Goal: Information Seeking & Learning: Learn about a topic

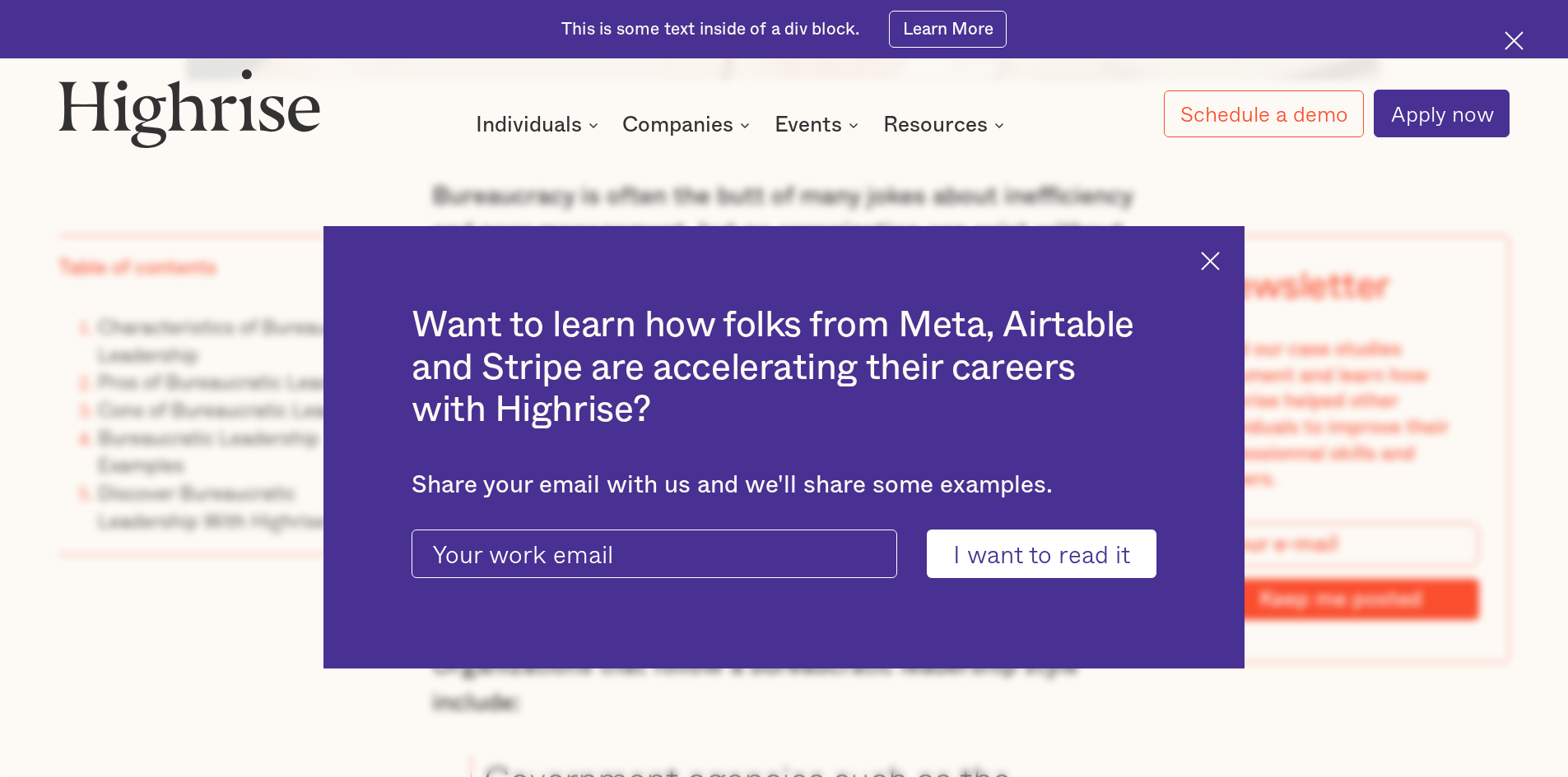
scroll to position [1727, 0]
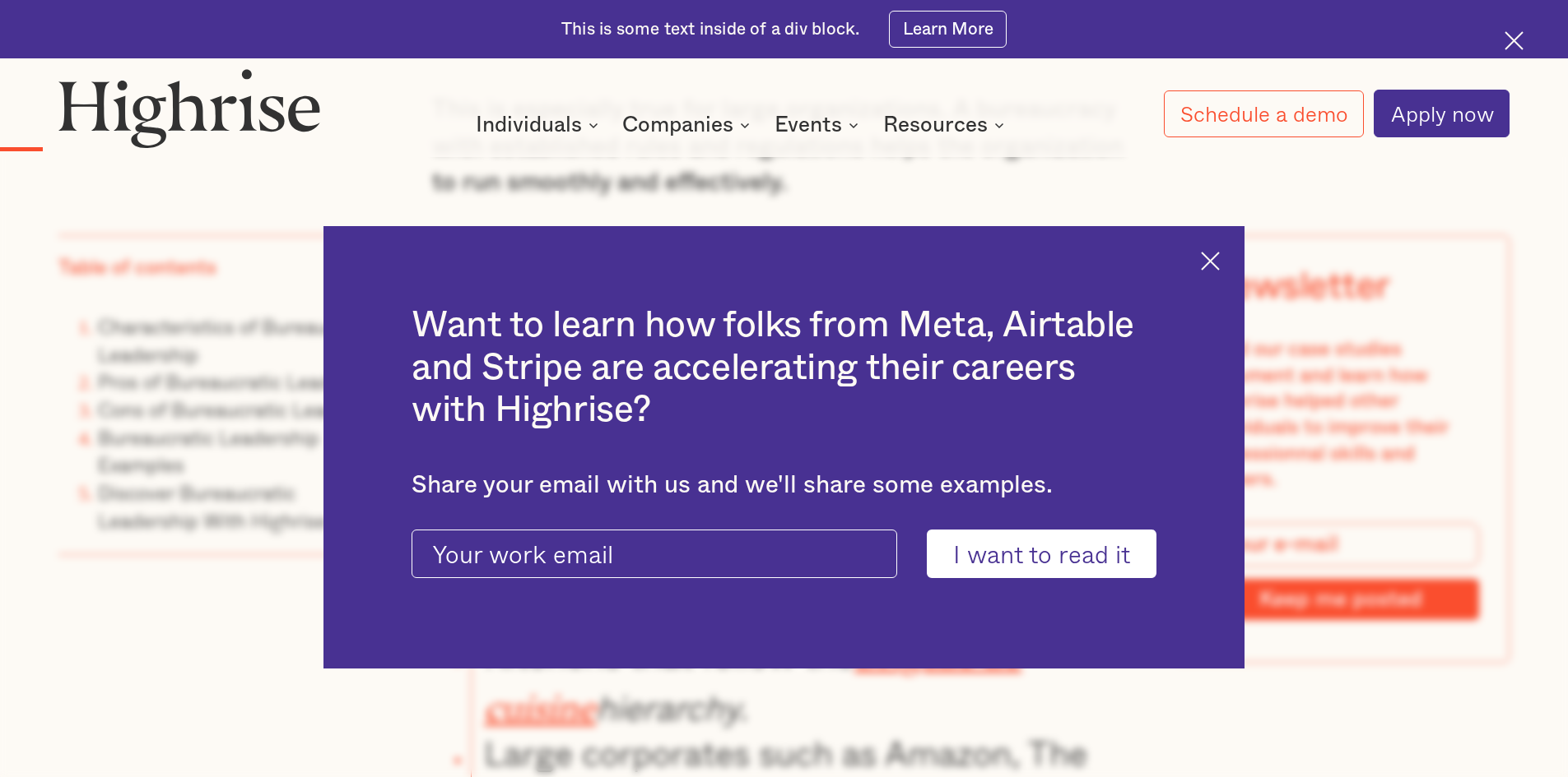
click at [1219, 254] on img at bounding box center [1209, 261] width 19 height 19
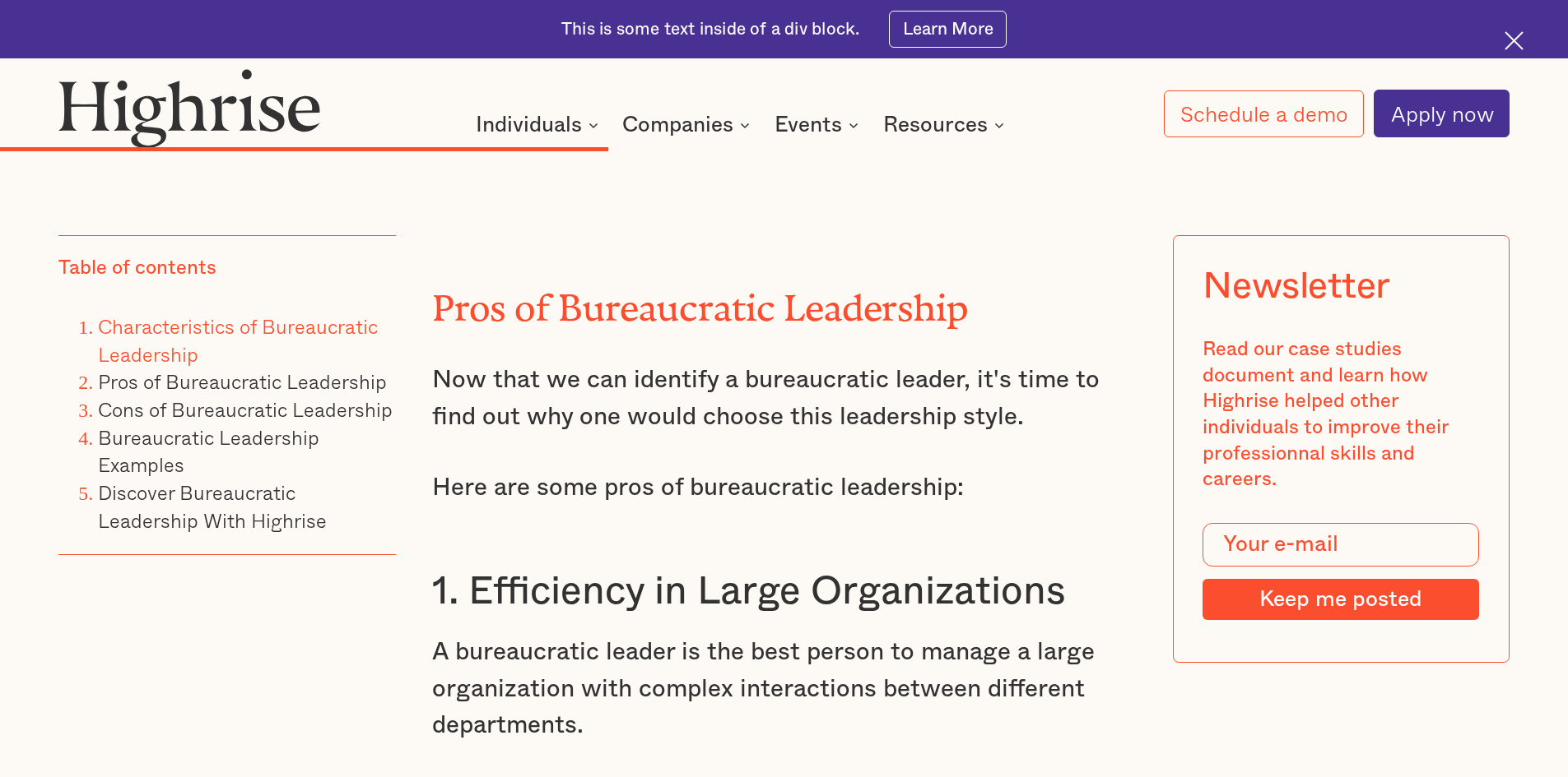
scroll to position [7815, 0]
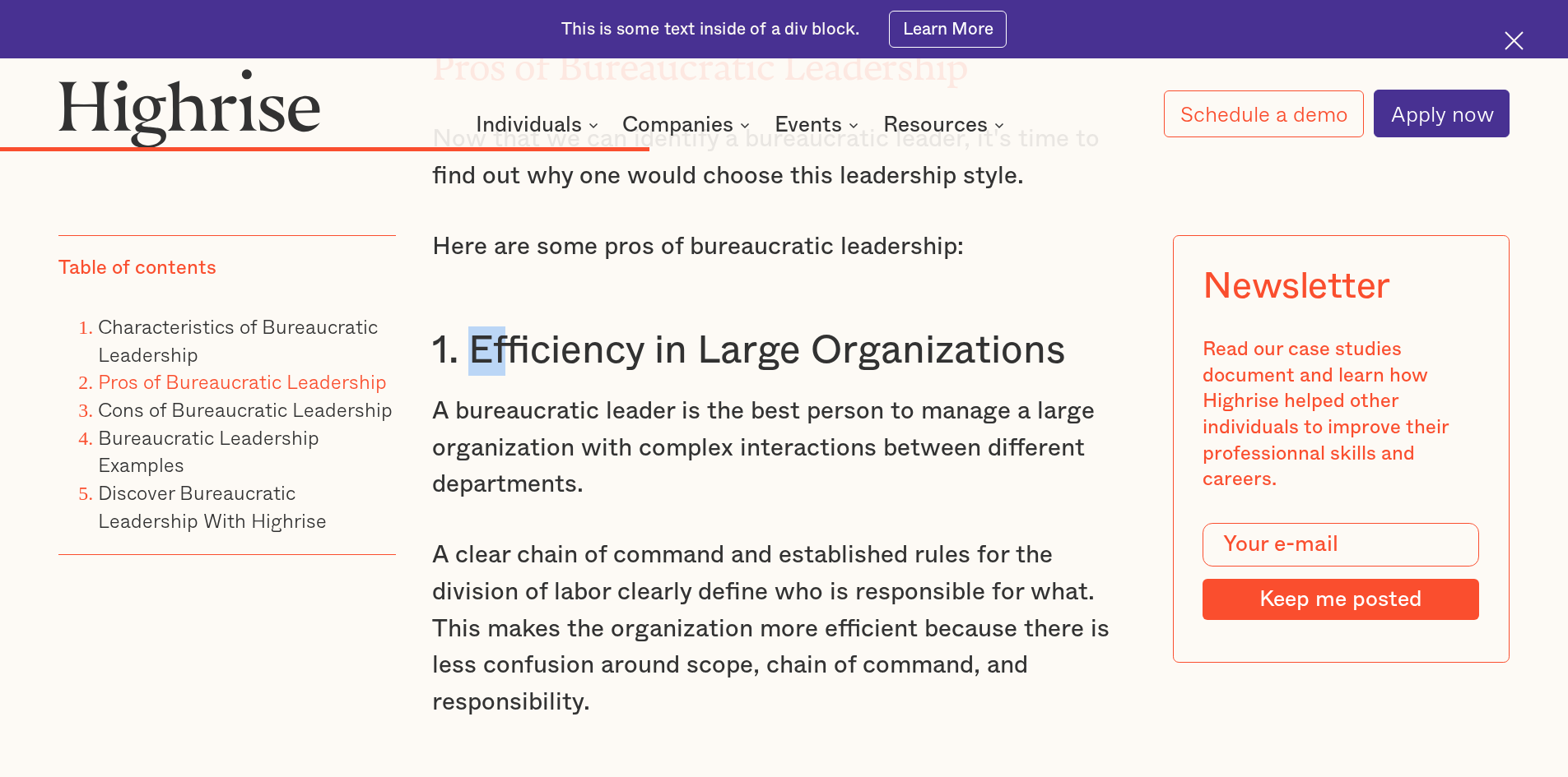
drag, startPoint x: 467, startPoint y: 392, endPoint x: 510, endPoint y: 394, distance: 43.0
click at [510, 376] on h3 "1. Efficiency in Large Organizations" at bounding box center [784, 351] width 704 height 50
click at [453, 435] on p "A bureaucratic leader is the best person to manage a large organization with co…" at bounding box center [784, 448] width 704 height 110
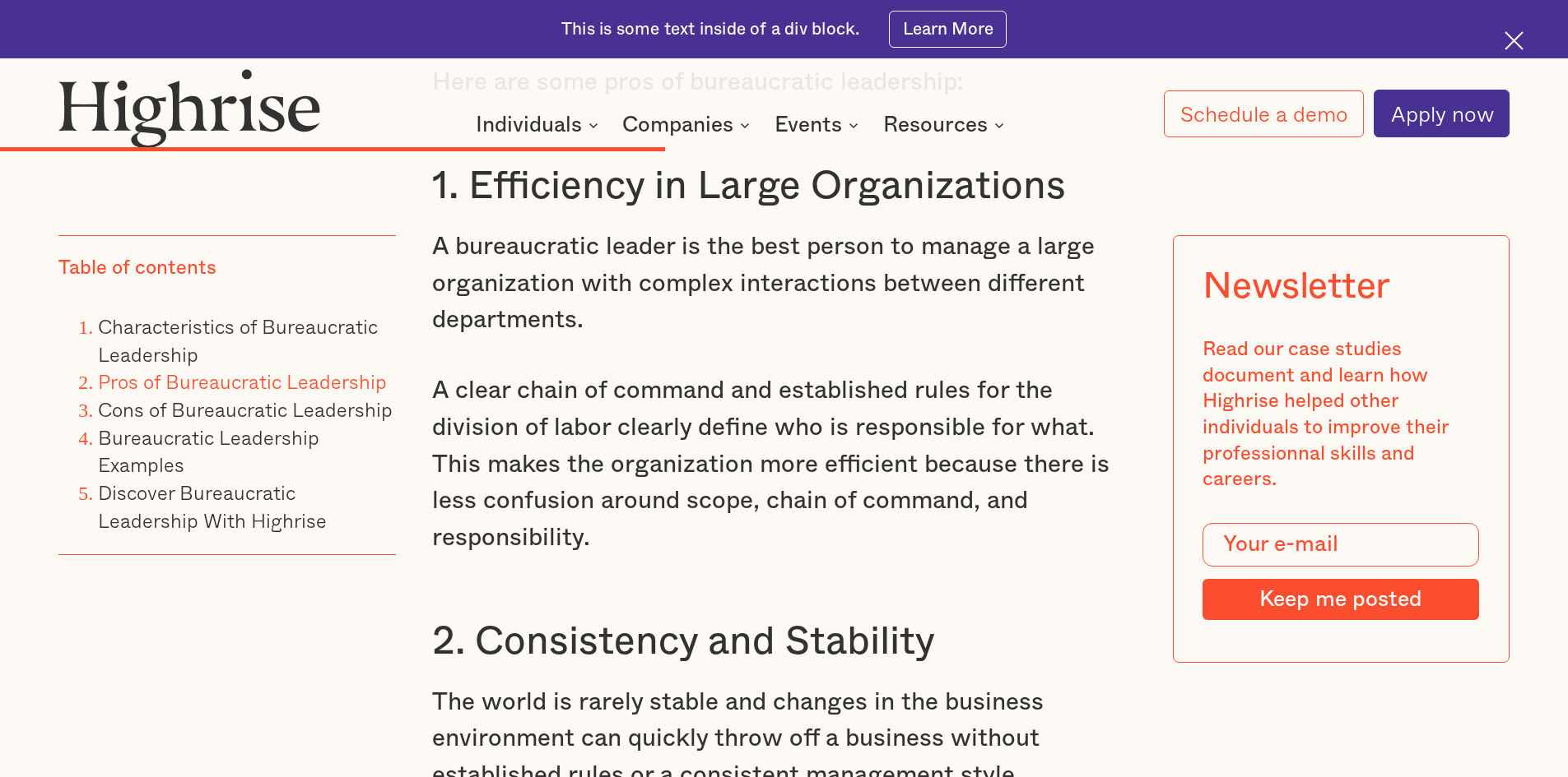
scroll to position [7897, 0]
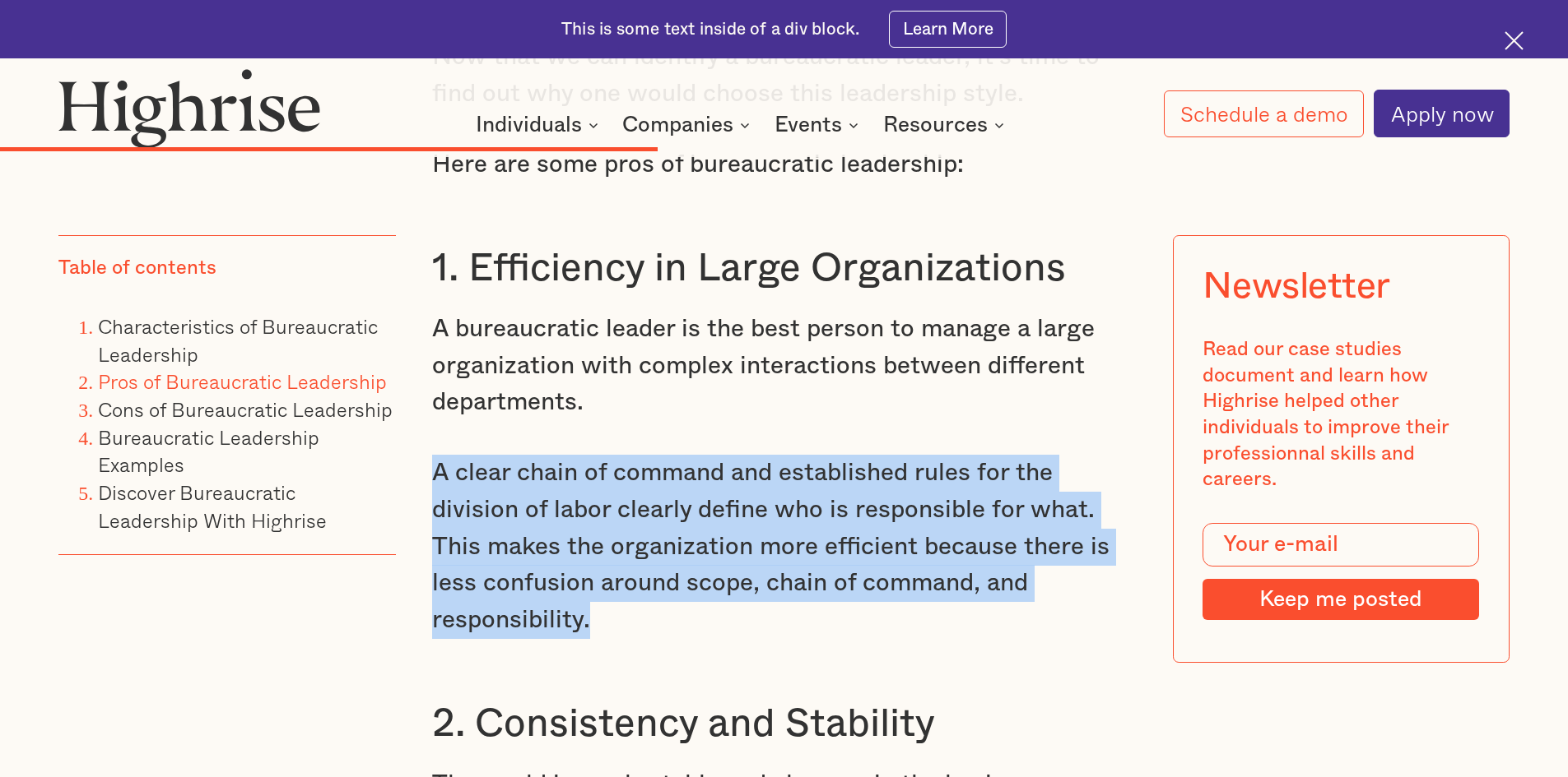
drag, startPoint x: 429, startPoint y: 510, endPoint x: 589, endPoint y: 670, distance: 226.3
click at [589, 639] on p "A clear chain of command and established rules for the division of labor clearl…" at bounding box center [784, 547] width 704 height 183
copy p "A clear chain of command and established rules for the division of labor clearl…"
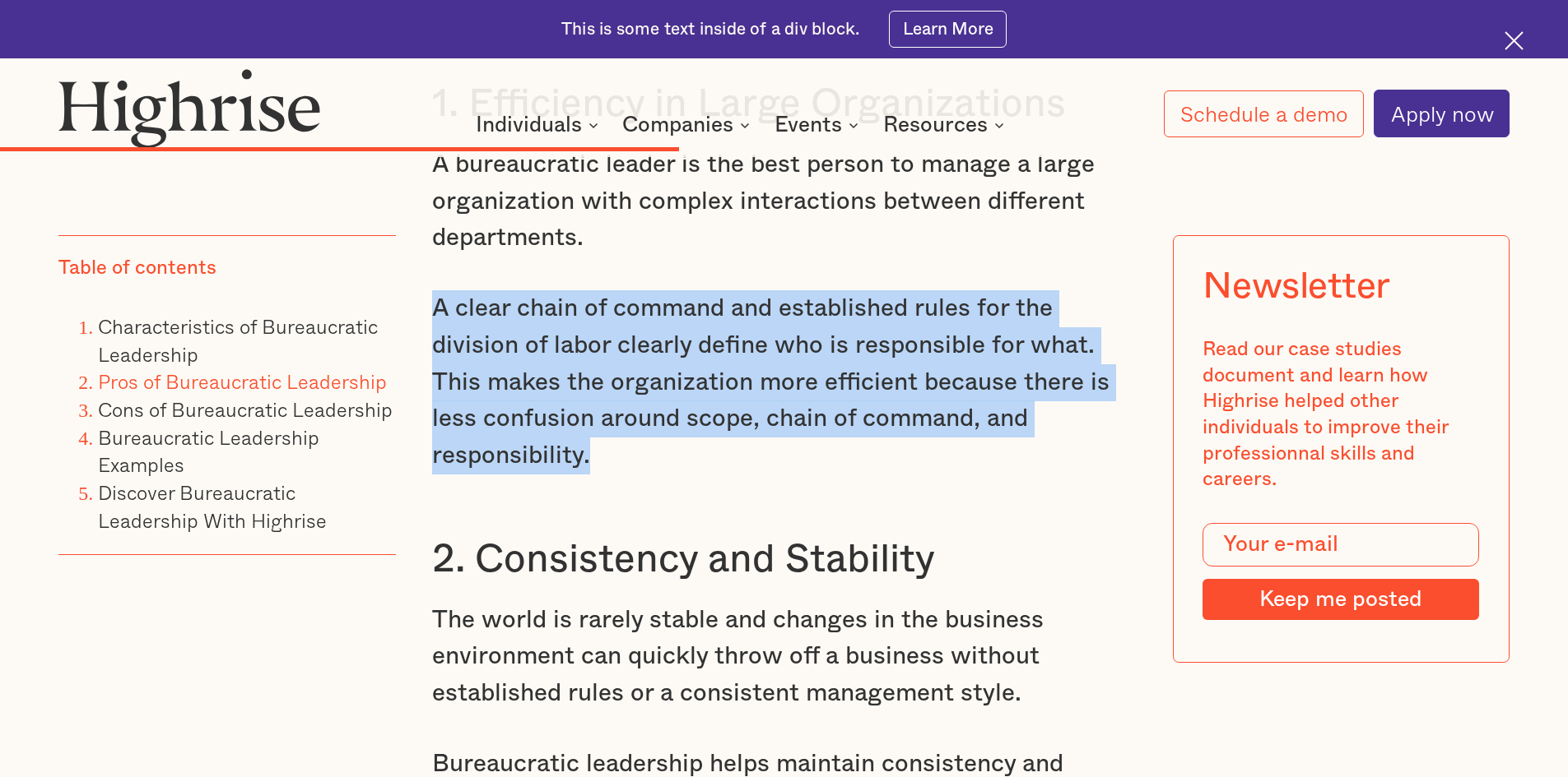
scroll to position [8309, 0]
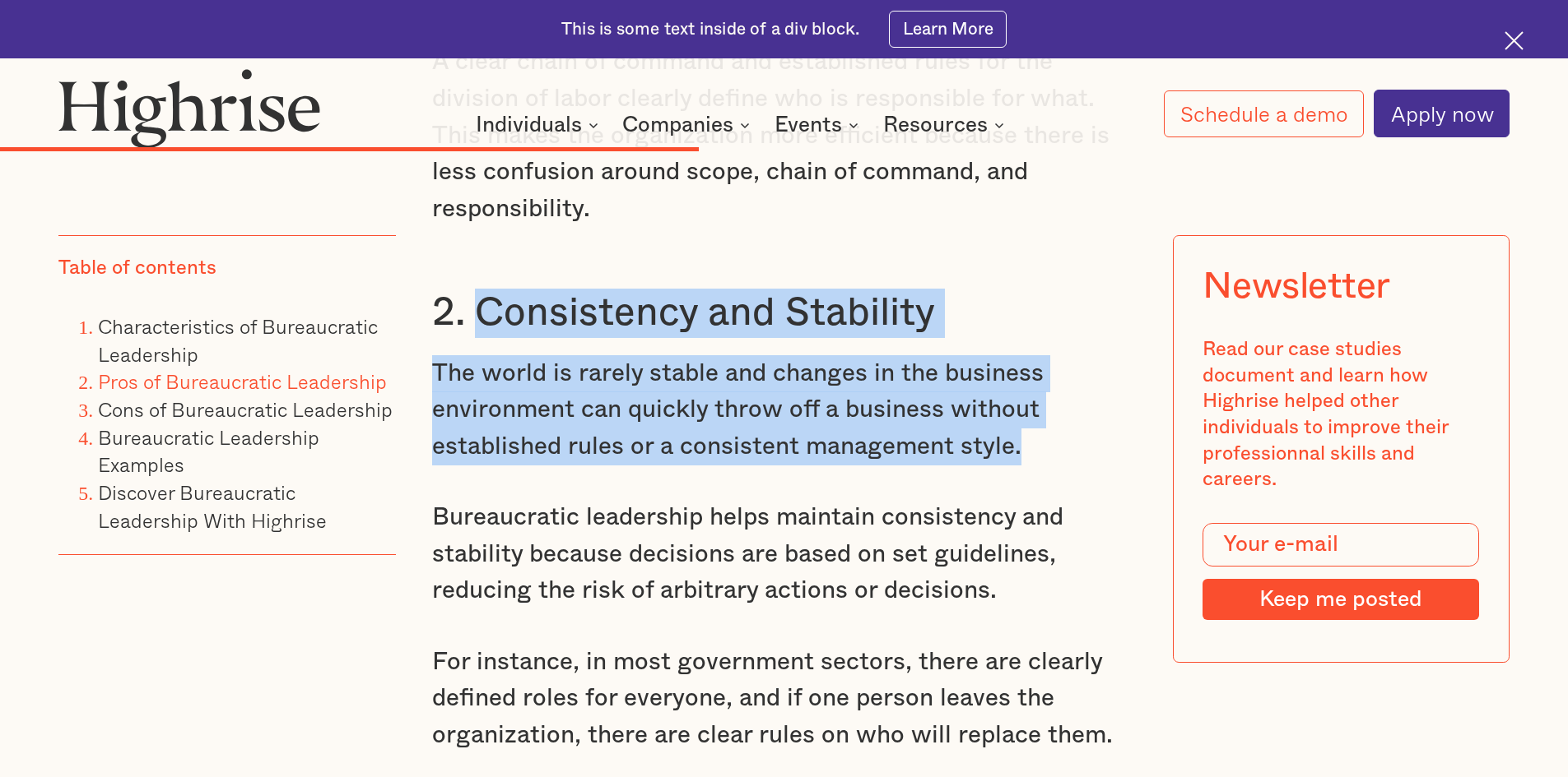
drag, startPoint x: 474, startPoint y: 350, endPoint x: 1032, endPoint y: 506, distance: 579.4
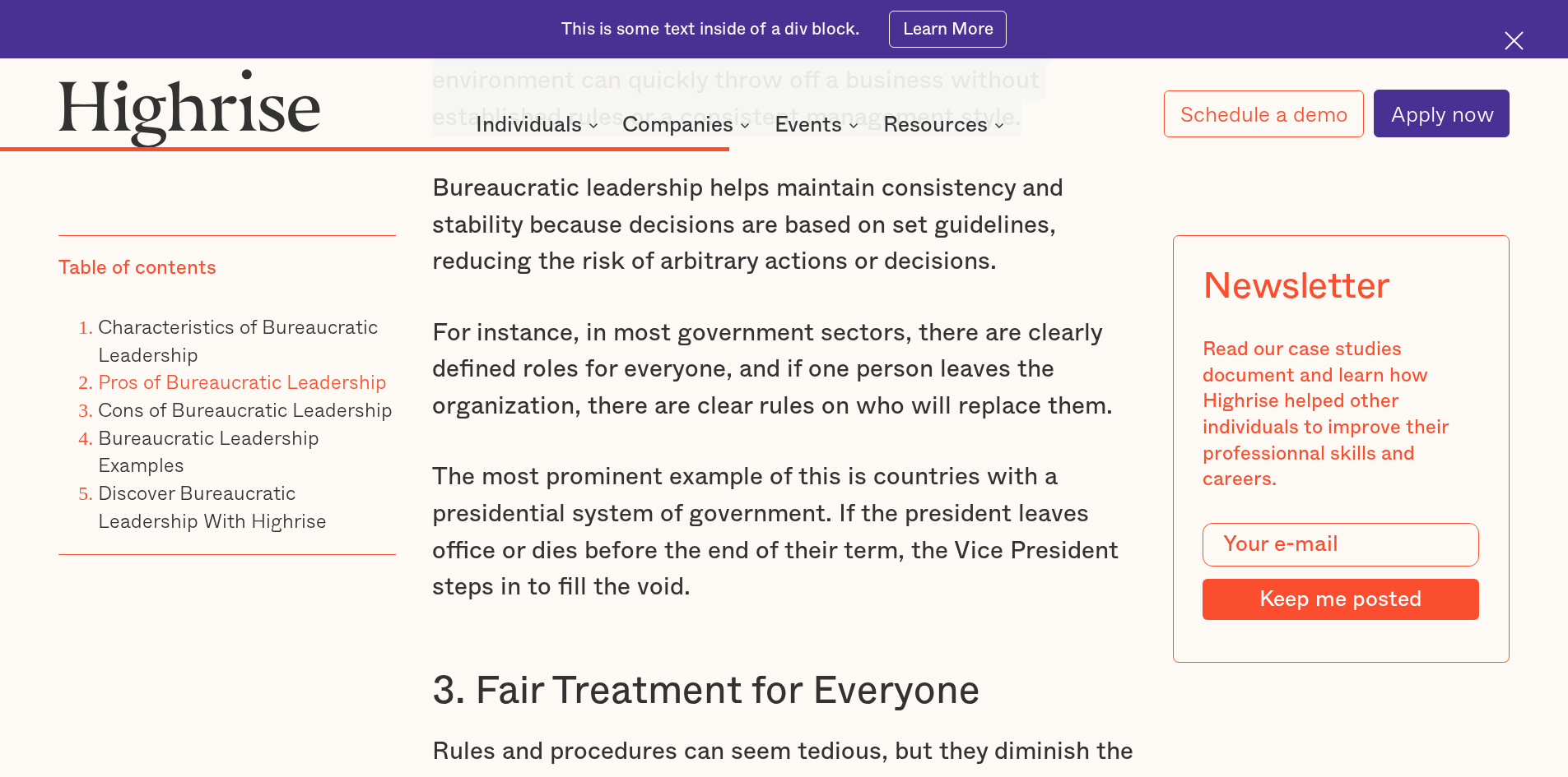
scroll to position [8474, 0]
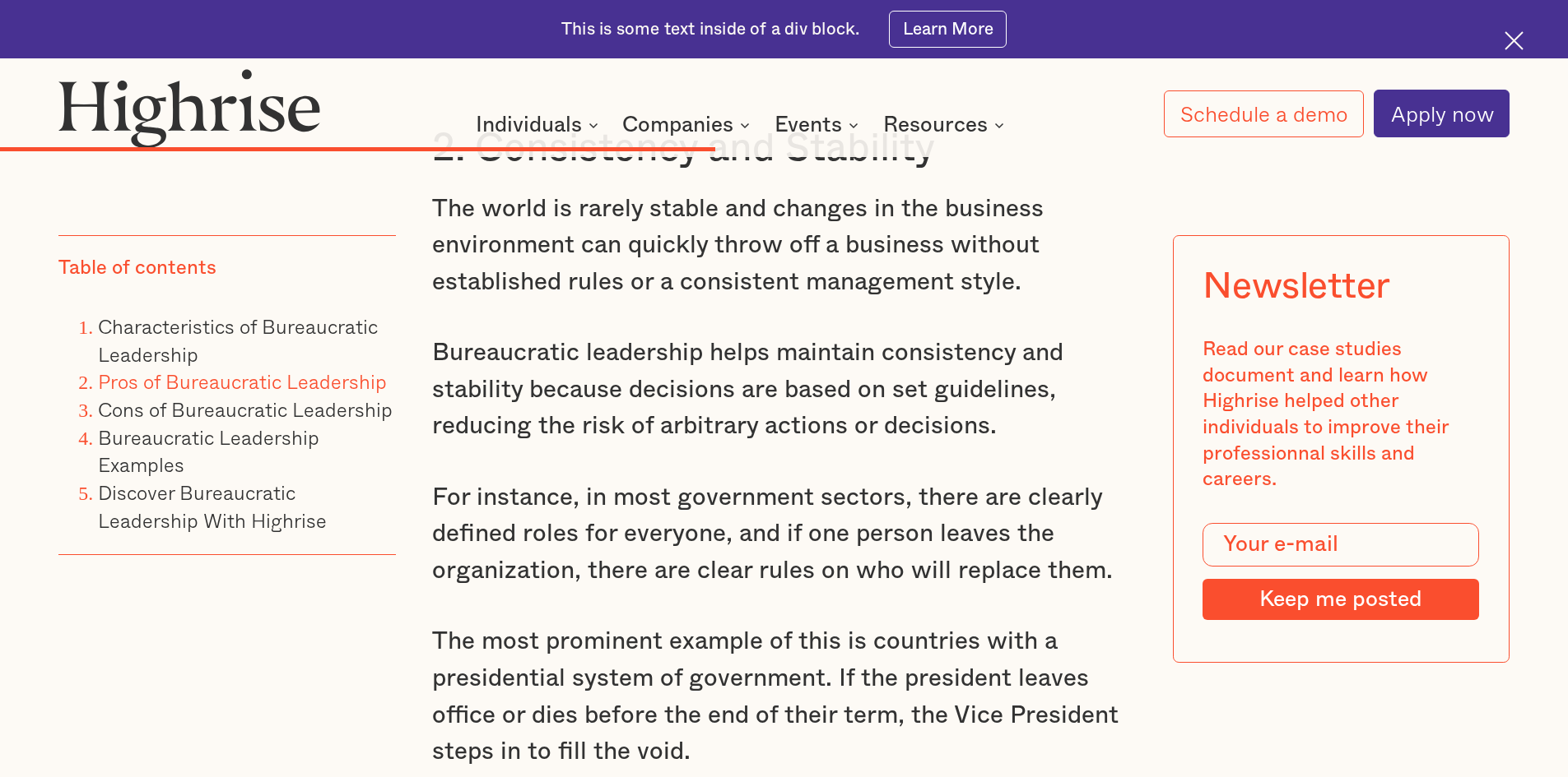
click at [620, 417] on p "Bureaucratic leadership helps maintain consistency and stability because decisi…" at bounding box center [784, 390] width 704 height 110
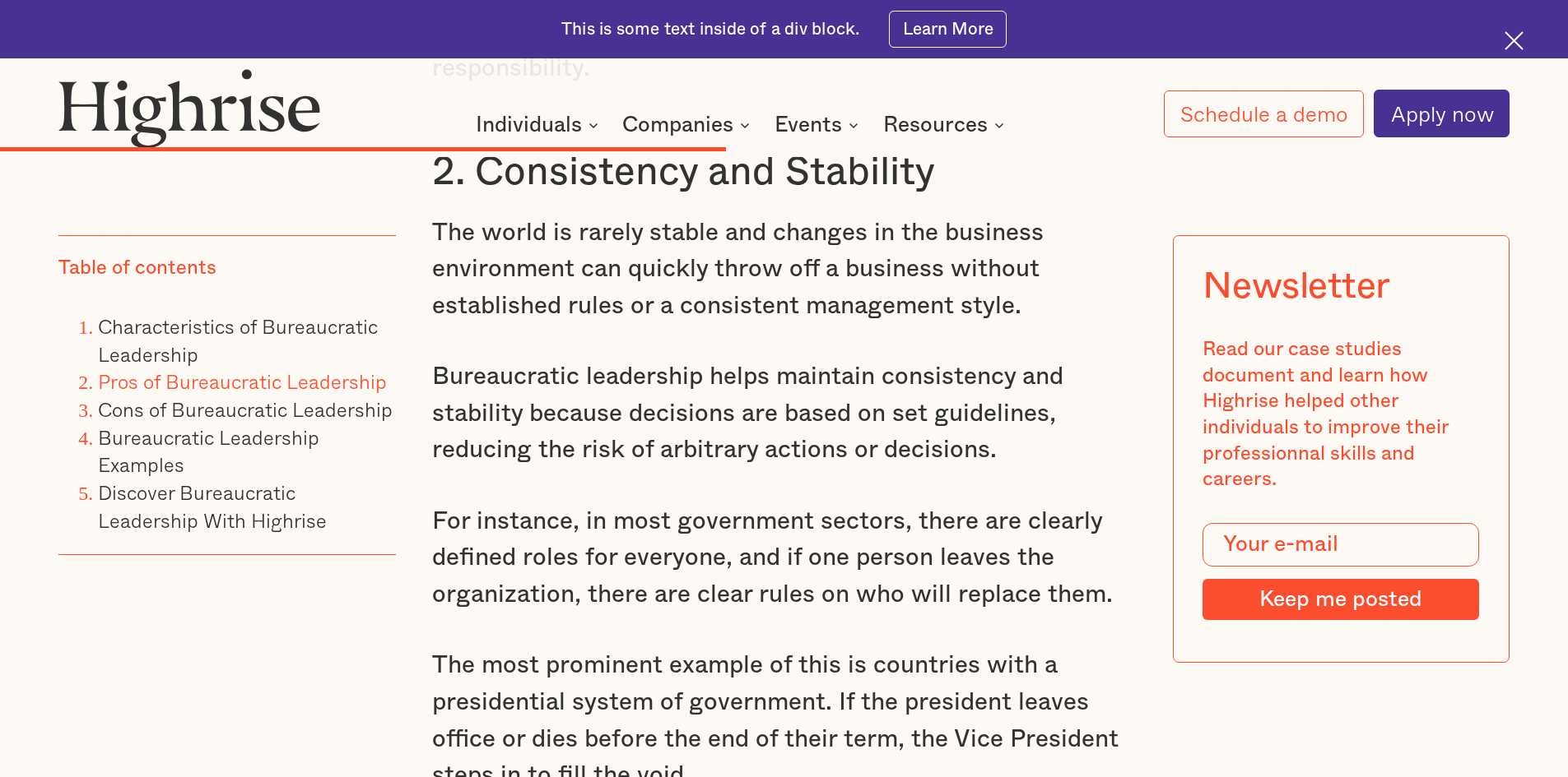
scroll to position [8392, 0]
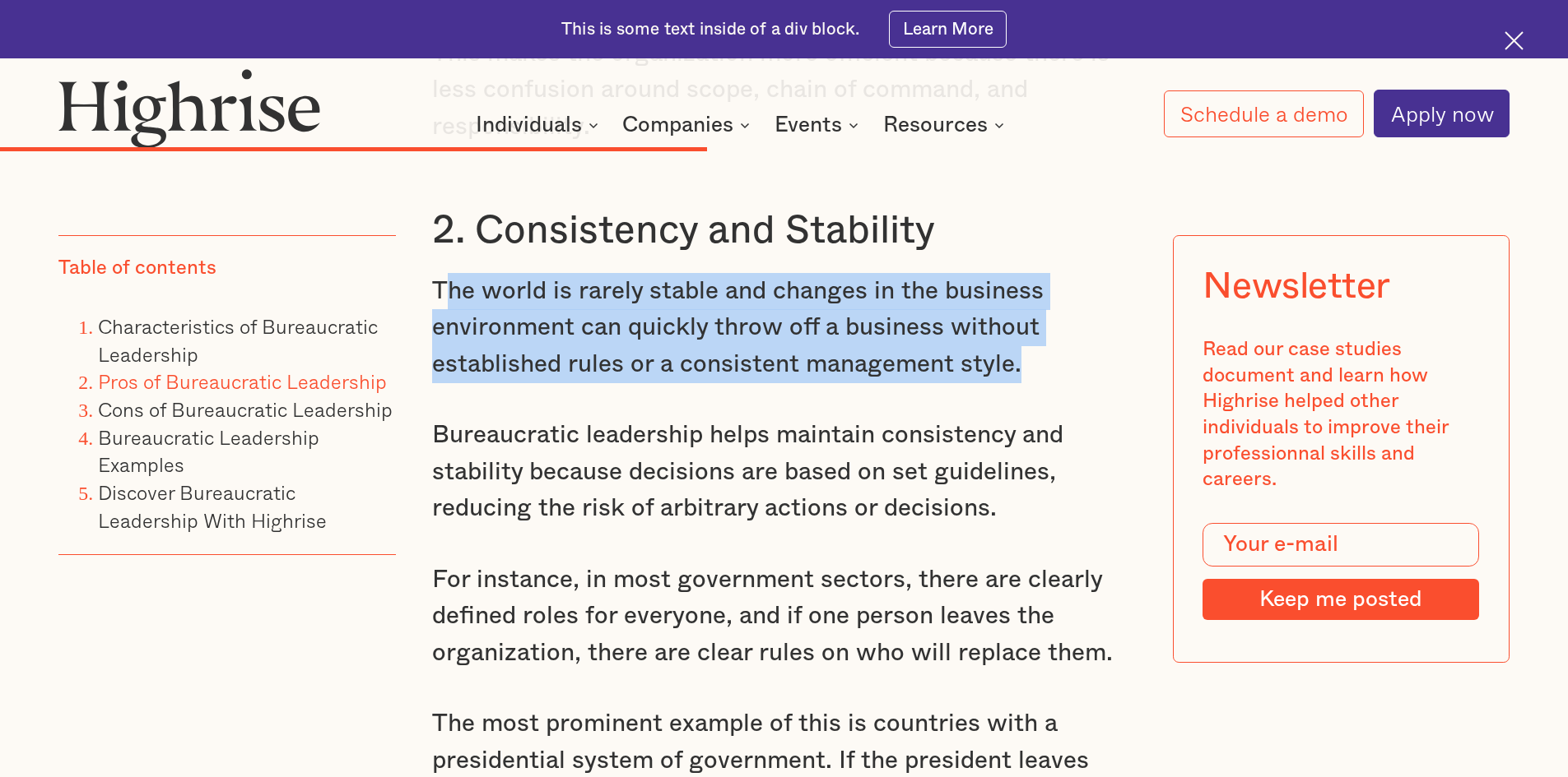
drag, startPoint x: 452, startPoint y: 330, endPoint x: 1040, endPoint y: 405, distance: 592.8
click at [1040, 383] on p "The world is rarely stable and changes in the business environment can quickly …" at bounding box center [784, 328] width 704 height 110
copy p "he world is rarely stable and changes in the business environment can quickly t…"
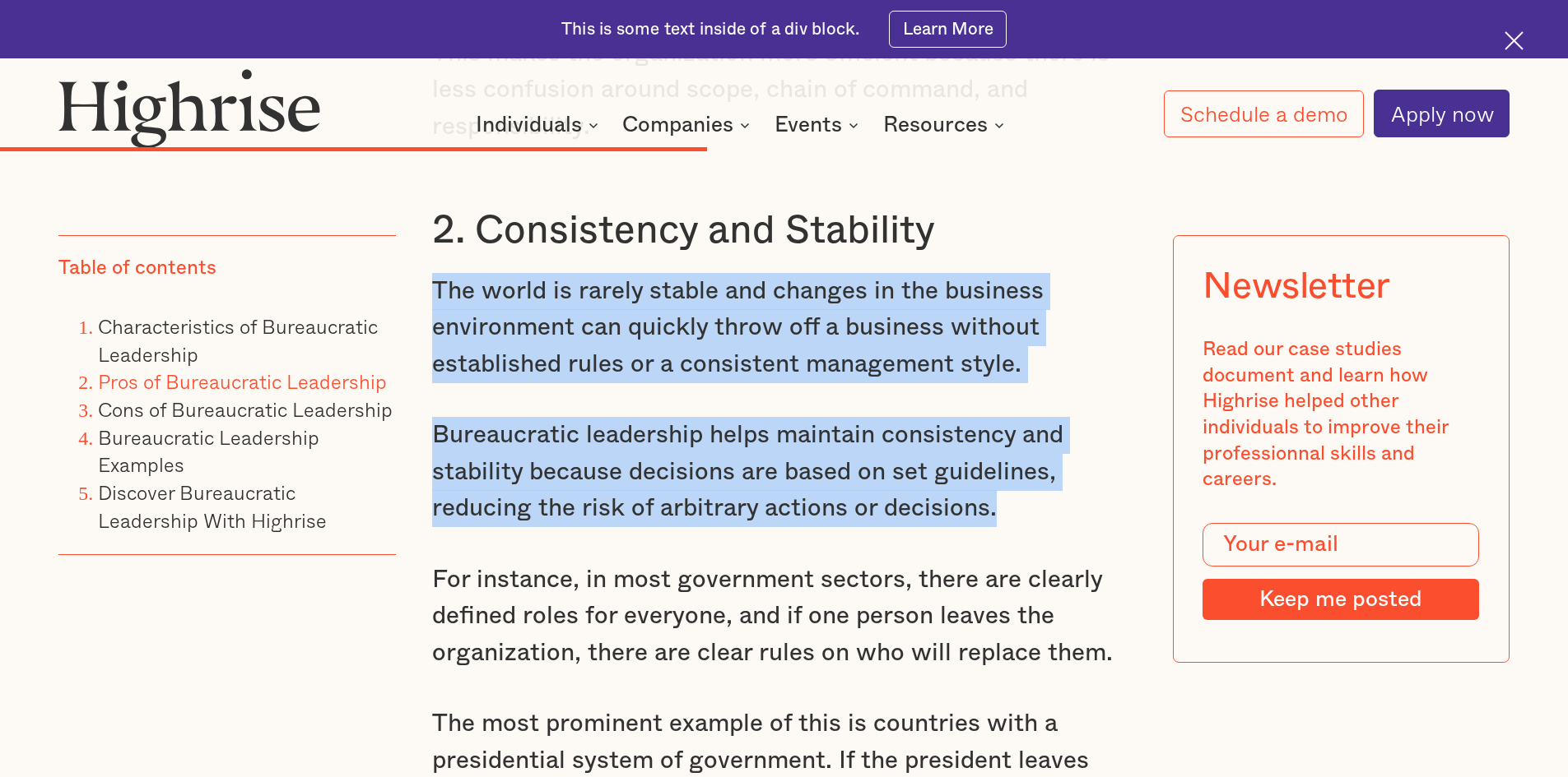
drag, startPoint x: 431, startPoint y: 322, endPoint x: 1028, endPoint y: 560, distance: 642.7
copy div "The world is rarely stable and changes in the business environment can quickly …"
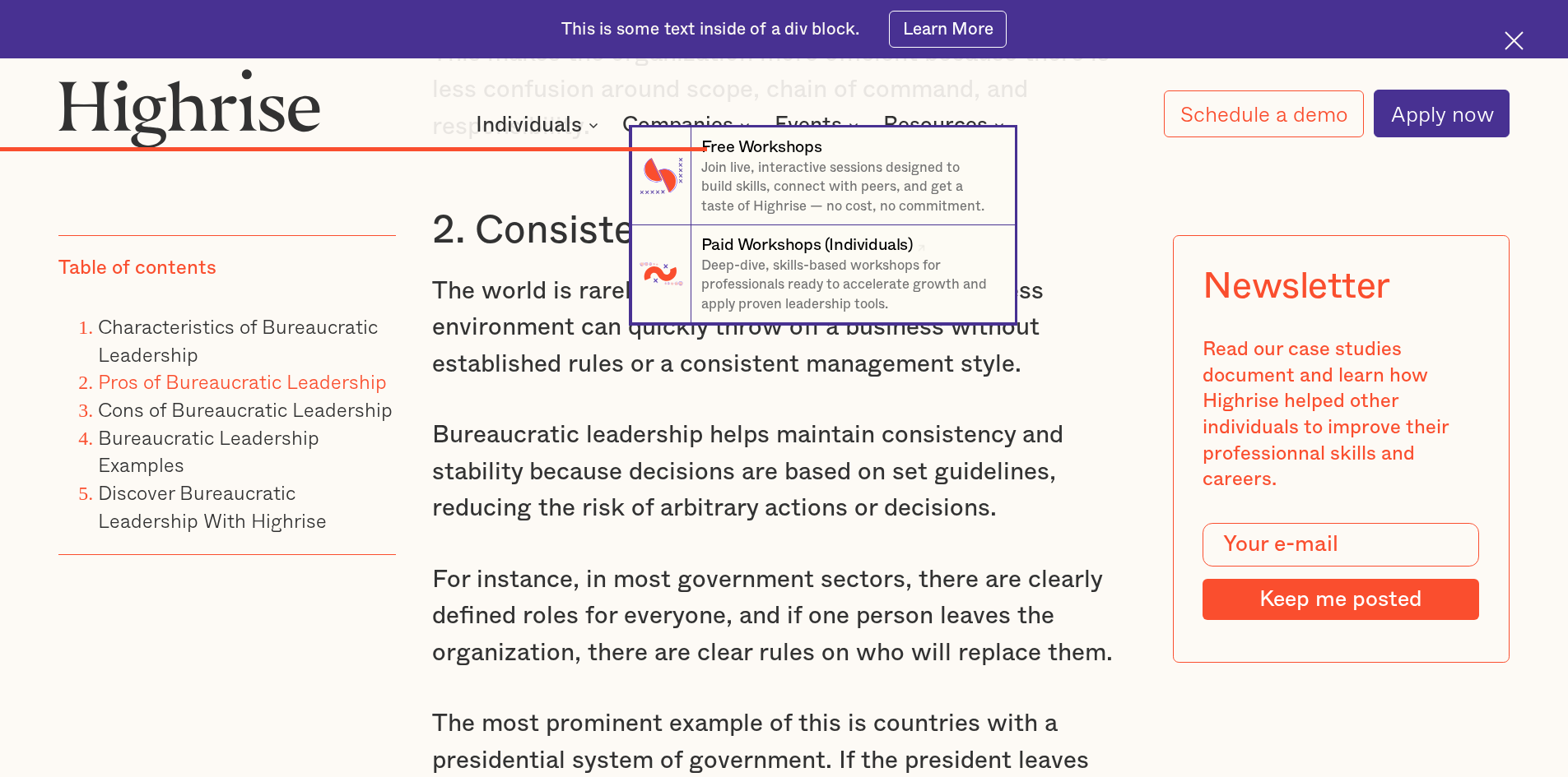
click at [453, 276] on nav "7 Free Workshops Join live, interactive sessions designed to build skills, conn…" at bounding box center [784, 225] width 1568 height 196
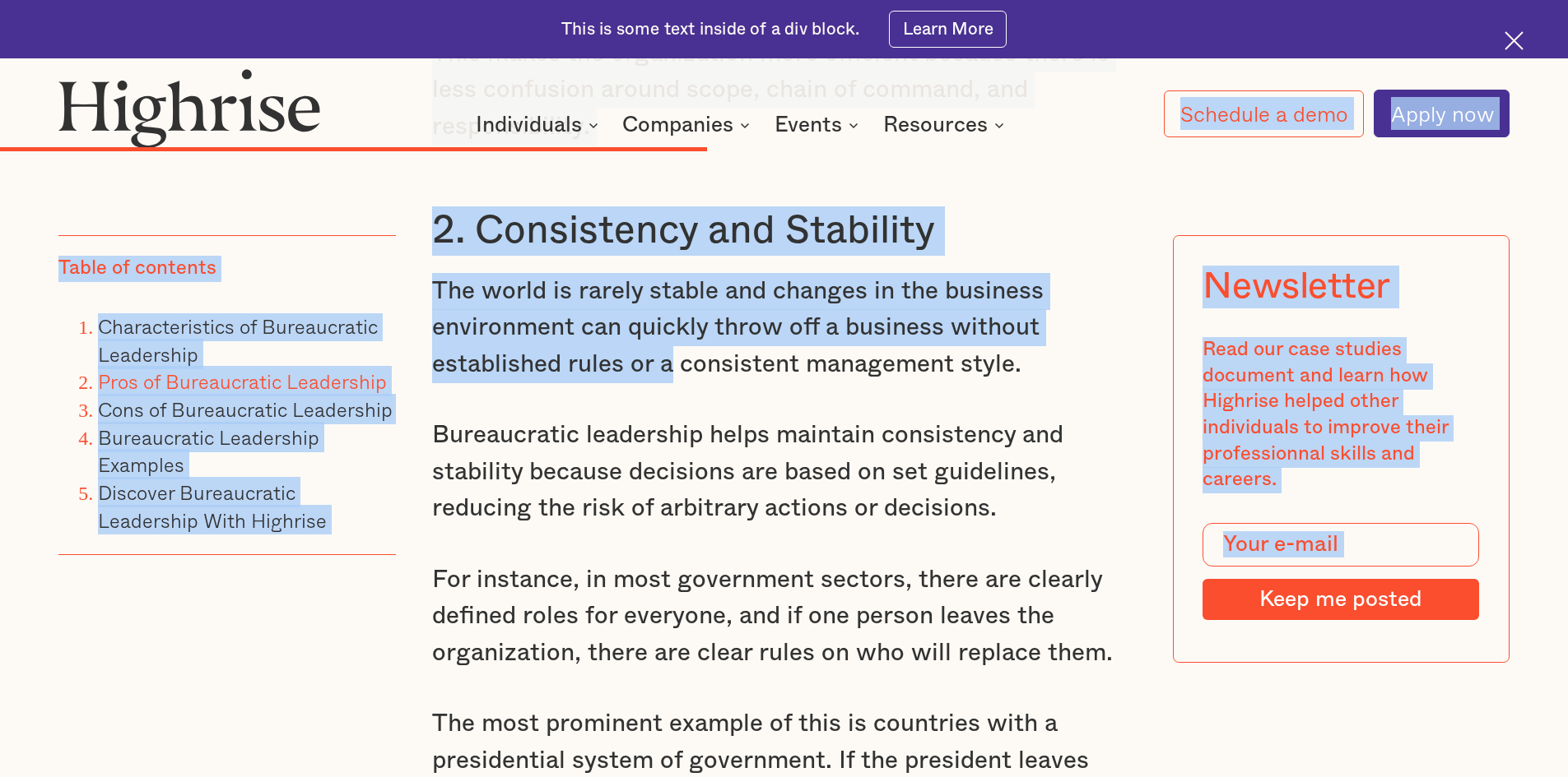
drag, startPoint x: 476, startPoint y: 264, endPoint x: 651, endPoint y: 391, distance: 216.2
drag, startPoint x: 364, startPoint y: 317, endPoint x: 393, endPoint y: 297, distance: 35.2
click at [365, 315] on li "Characteristics of Bureaucratic Leadership" at bounding box center [247, 341] width 298 height 55
click at [490, 256] on h3 "2. Consistency and Stability" at bounding box center [784, 231] width 704 height 50
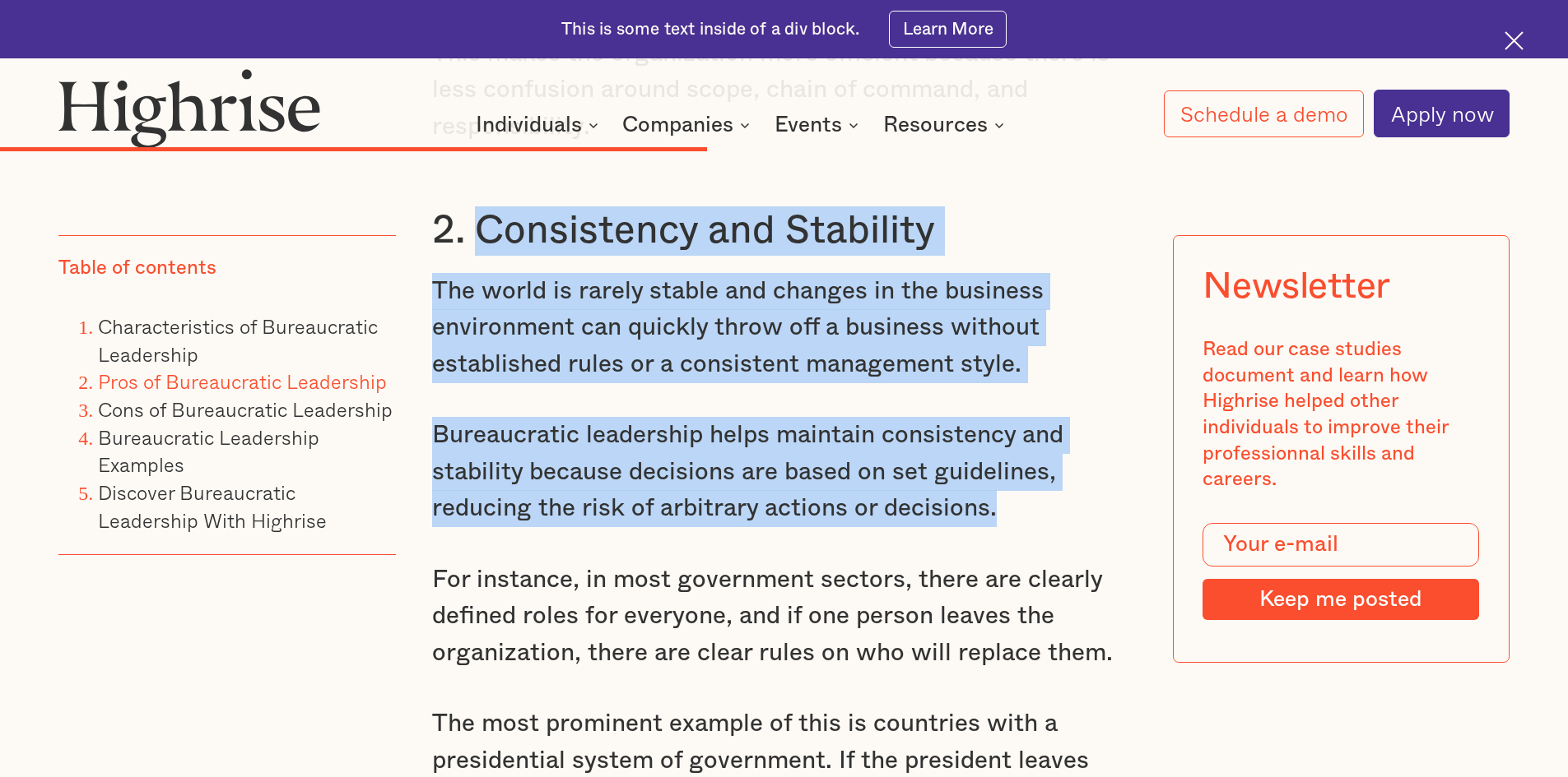
drag, startPoint x: 474, startPoint y: 263, endPoint x: 994, endPoint y: 553, distance: 595.4
copy div "Consistency and Stability The world is rarely stable and changes in the busines…"
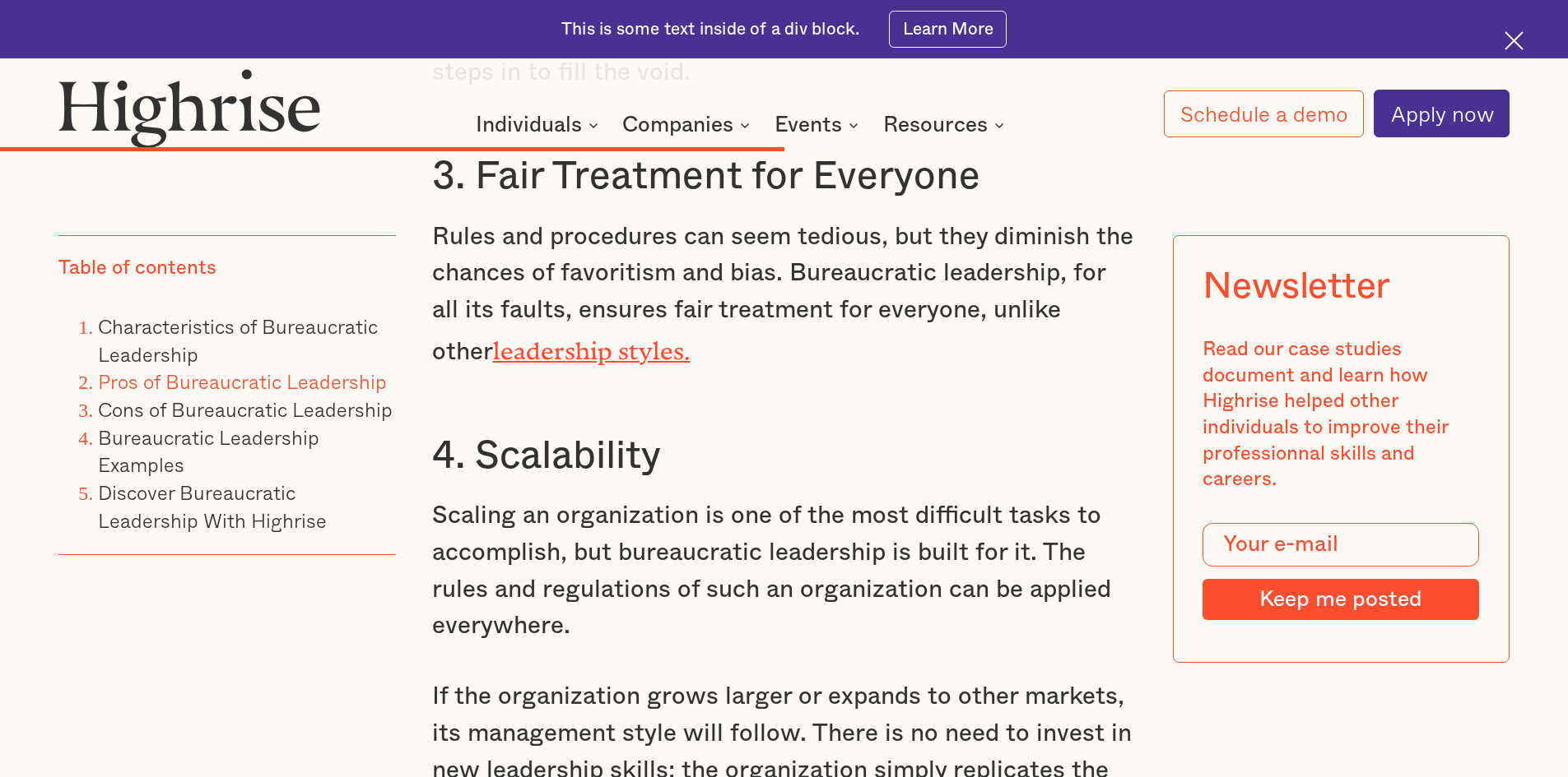
scroll to position [9132, 0]
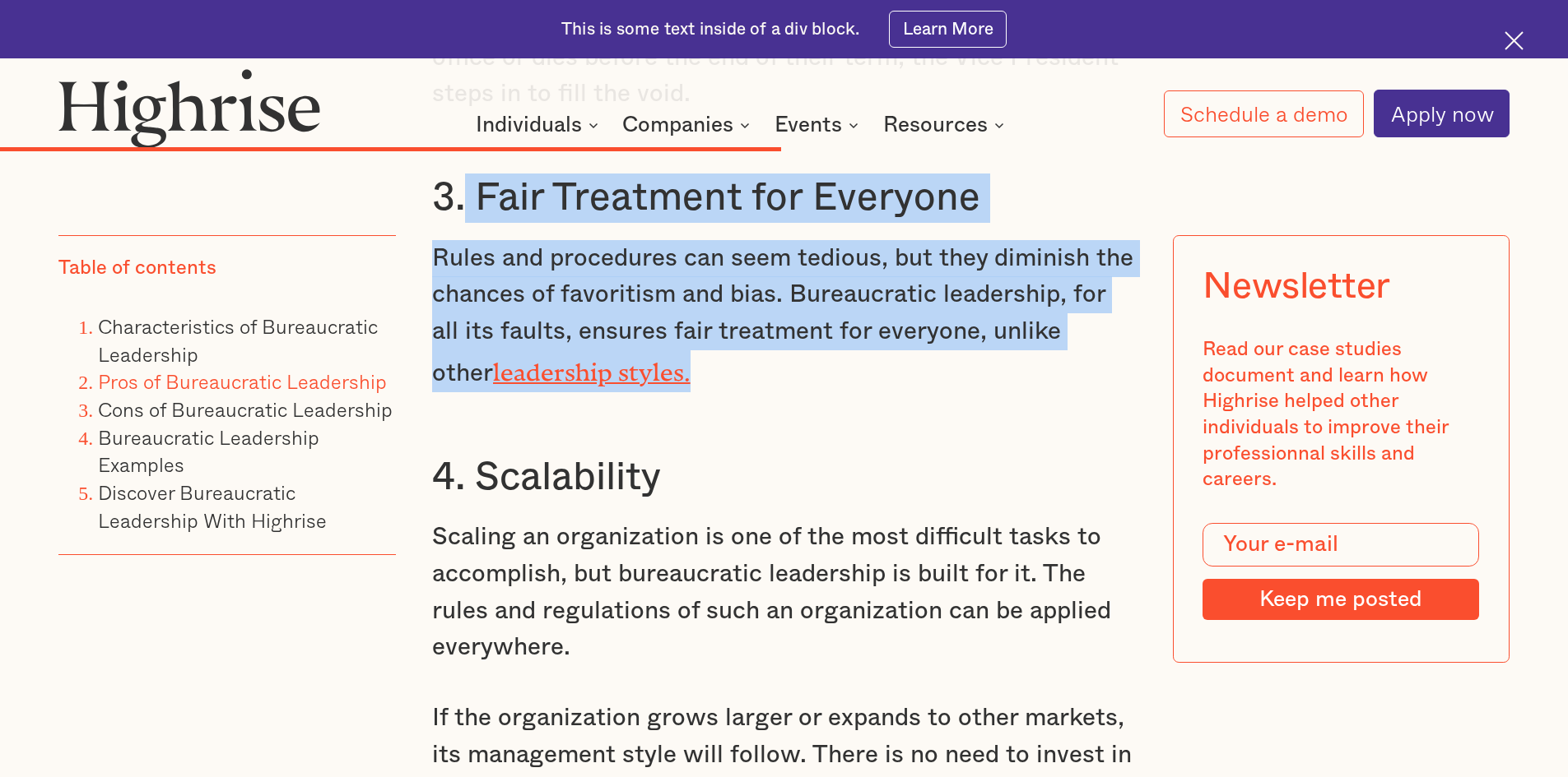
drag, startPoint x: 460, startPoint y: 250, endPoint x: 733, endPoint y: 308, distance: 279.1
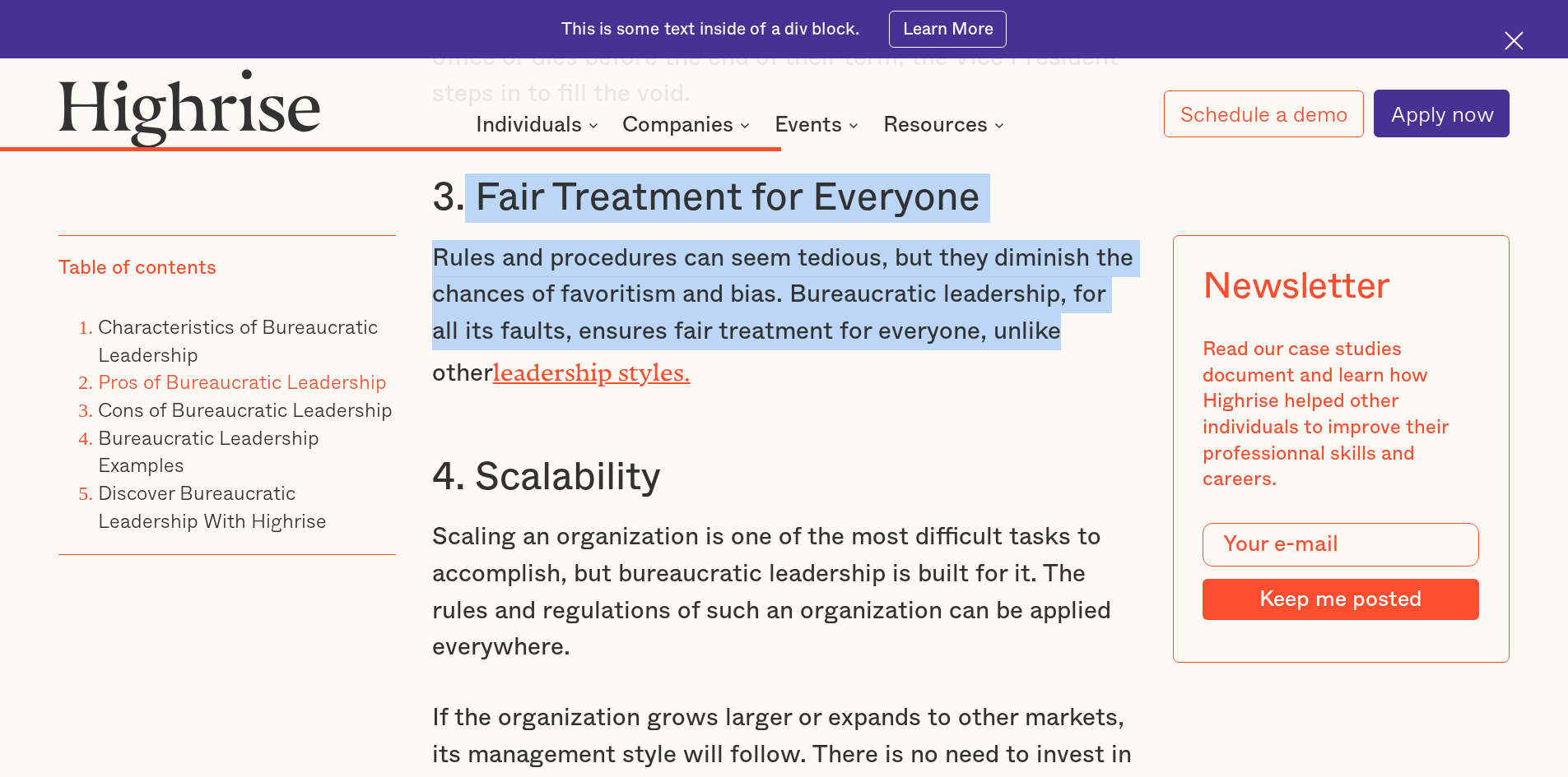
click at [489, 223] on h3 "3. Fair Treatment for Everyone" at bounding box center [784, 198] width 704 height 50
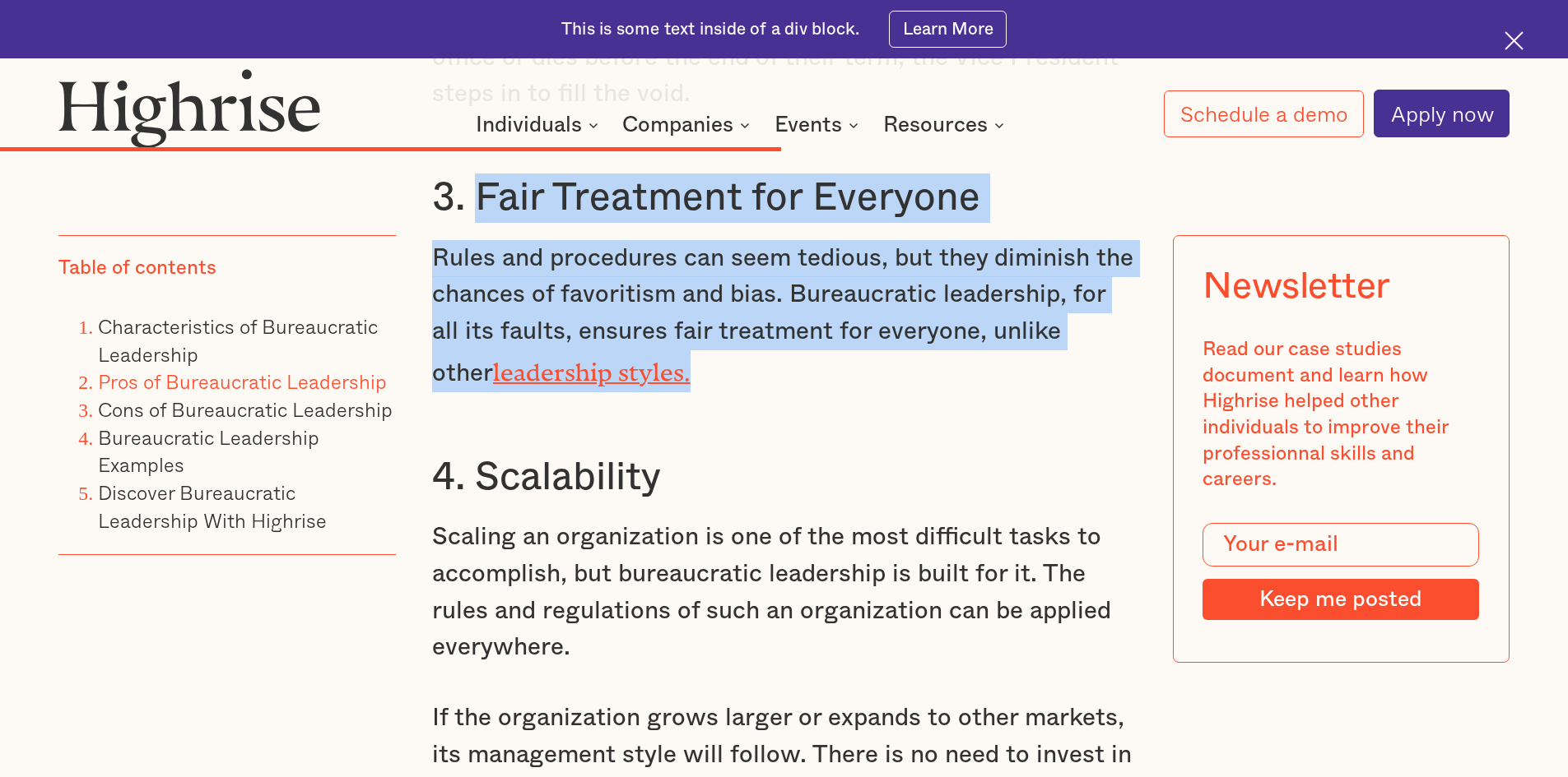
drag, startPoint x: 474, startPoint y: 243, endPoint x: 1045, endPoint y: 404, distance: 593.3
copy div "Fair Treatment for Everyone Rules and procedures can seem tedious, but they dim…"
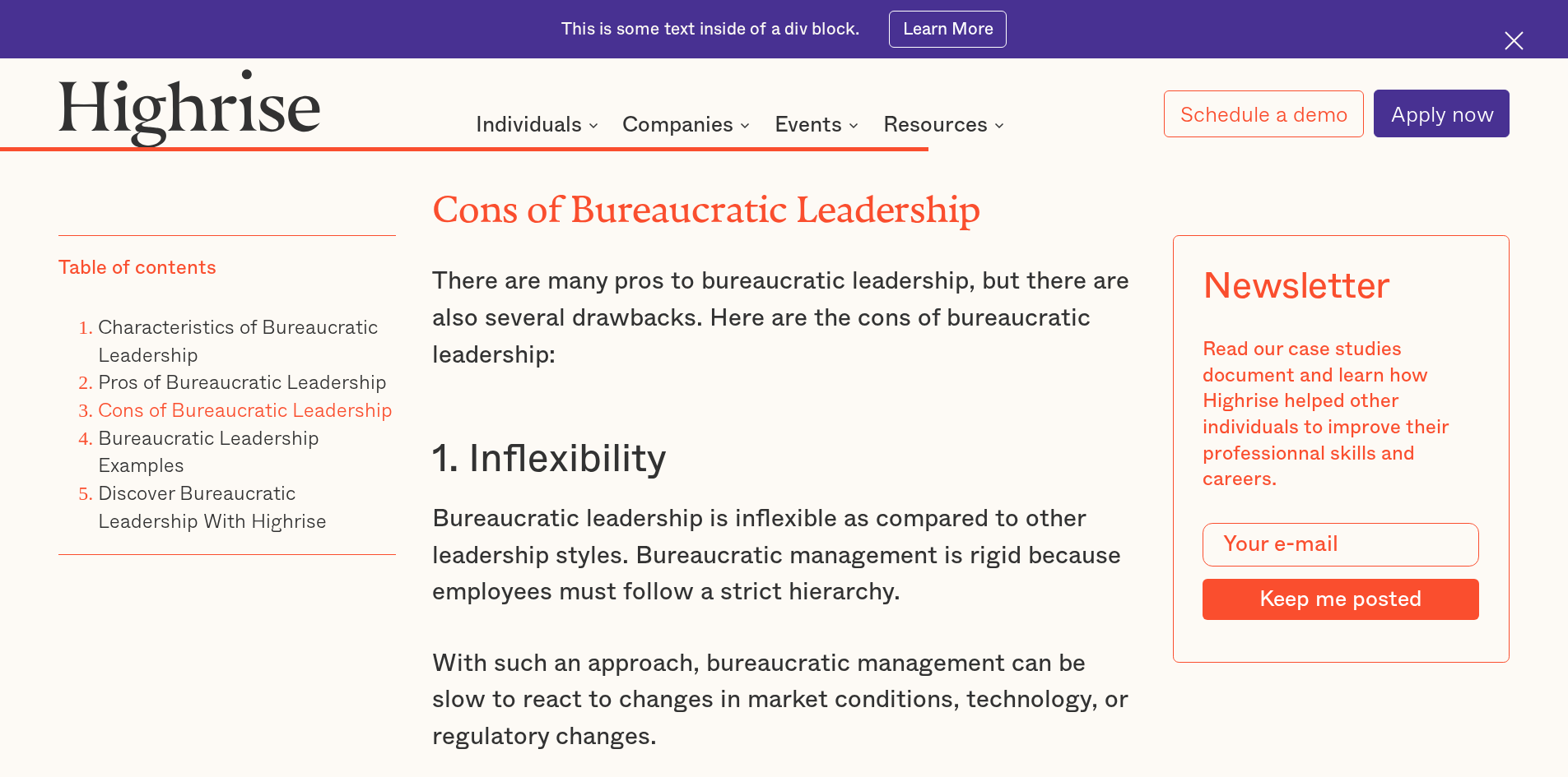
scroll to position [10612, 0]
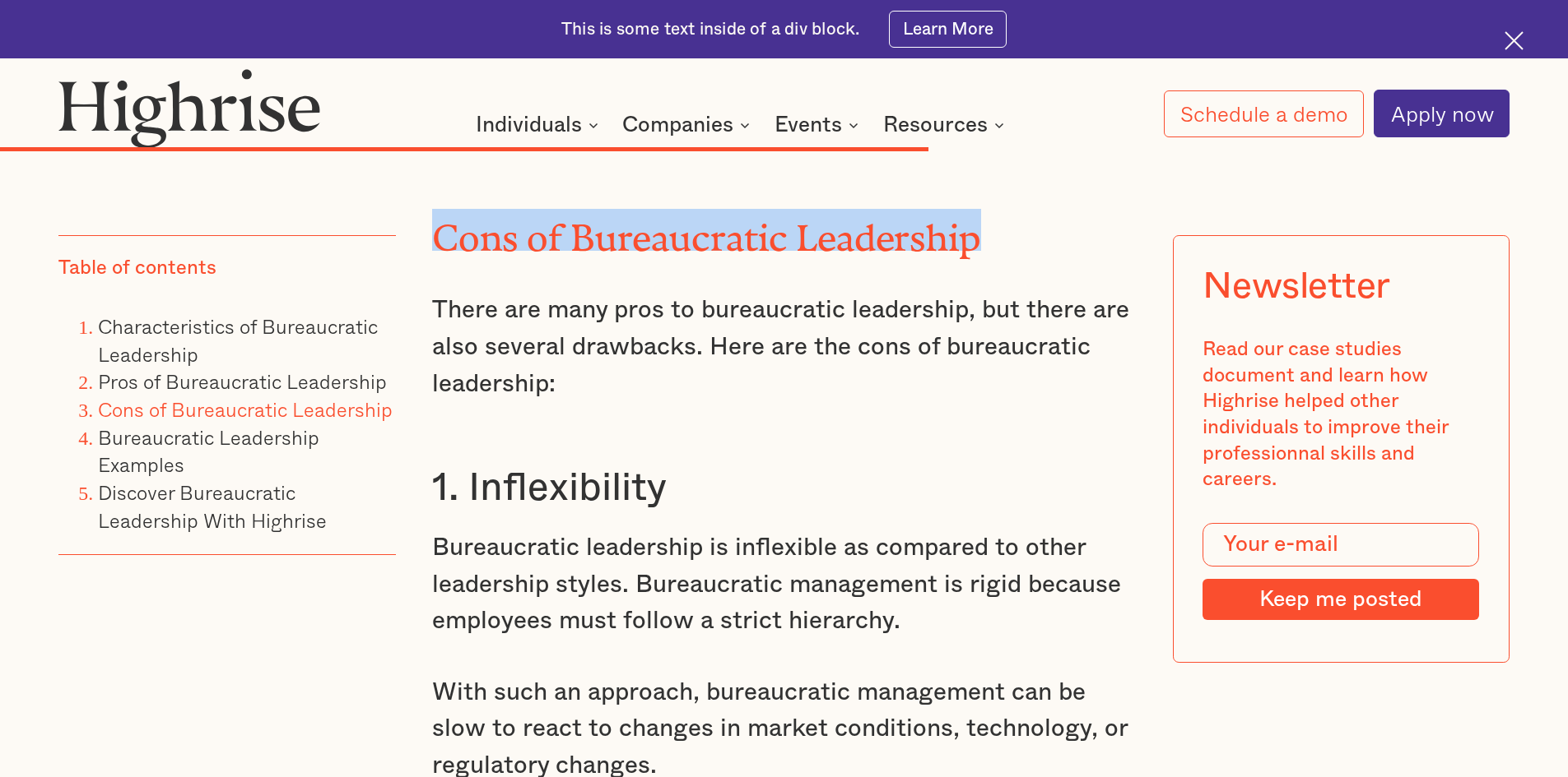
drag, startPoint x: 419, startPoint y: 283, endPoint x: 985, endPoint y: 274, distance: 566.1
copy h2 "Cons of Bureaucratic Leadership"
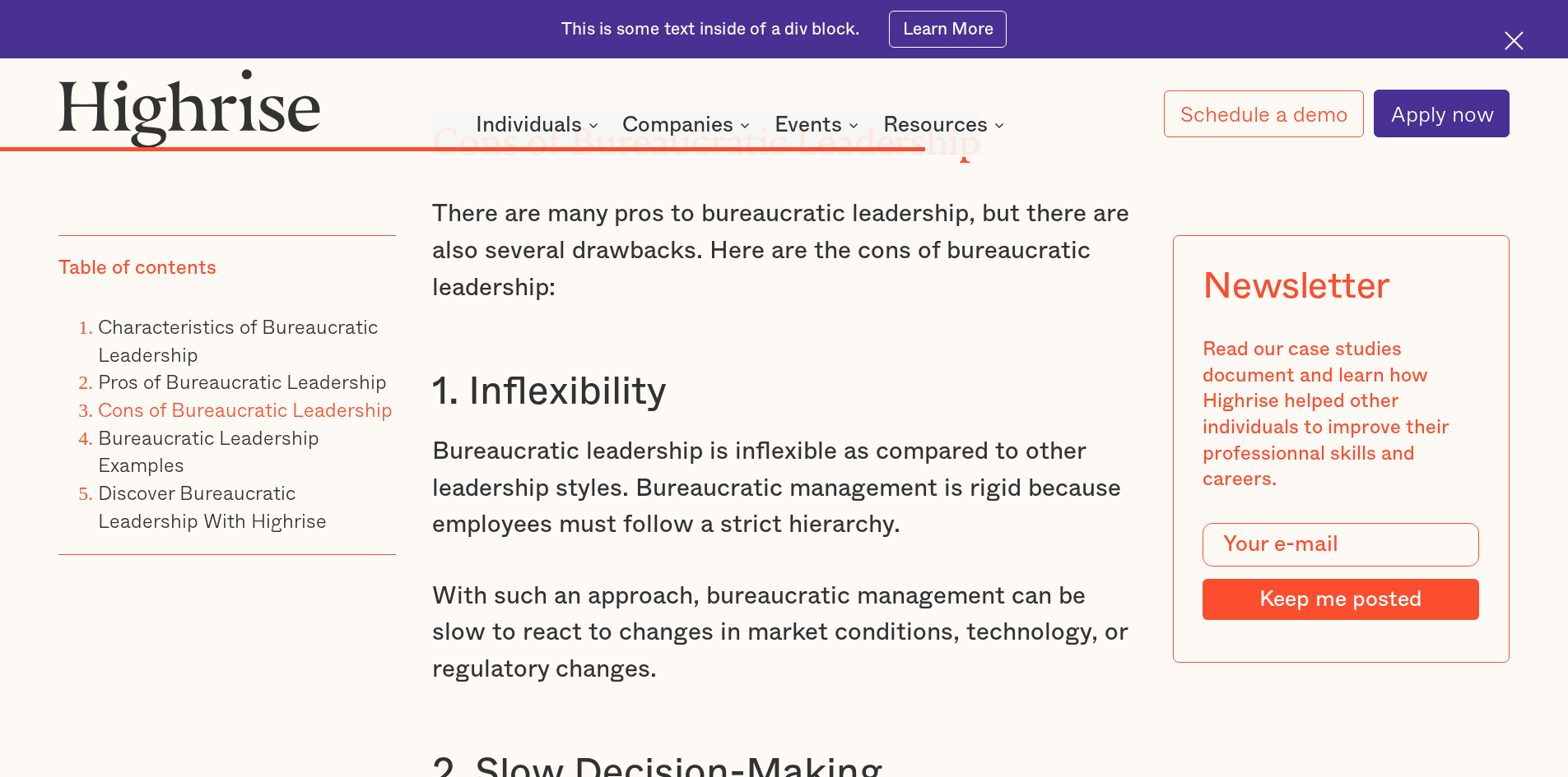
scroll to position [10859, 0]
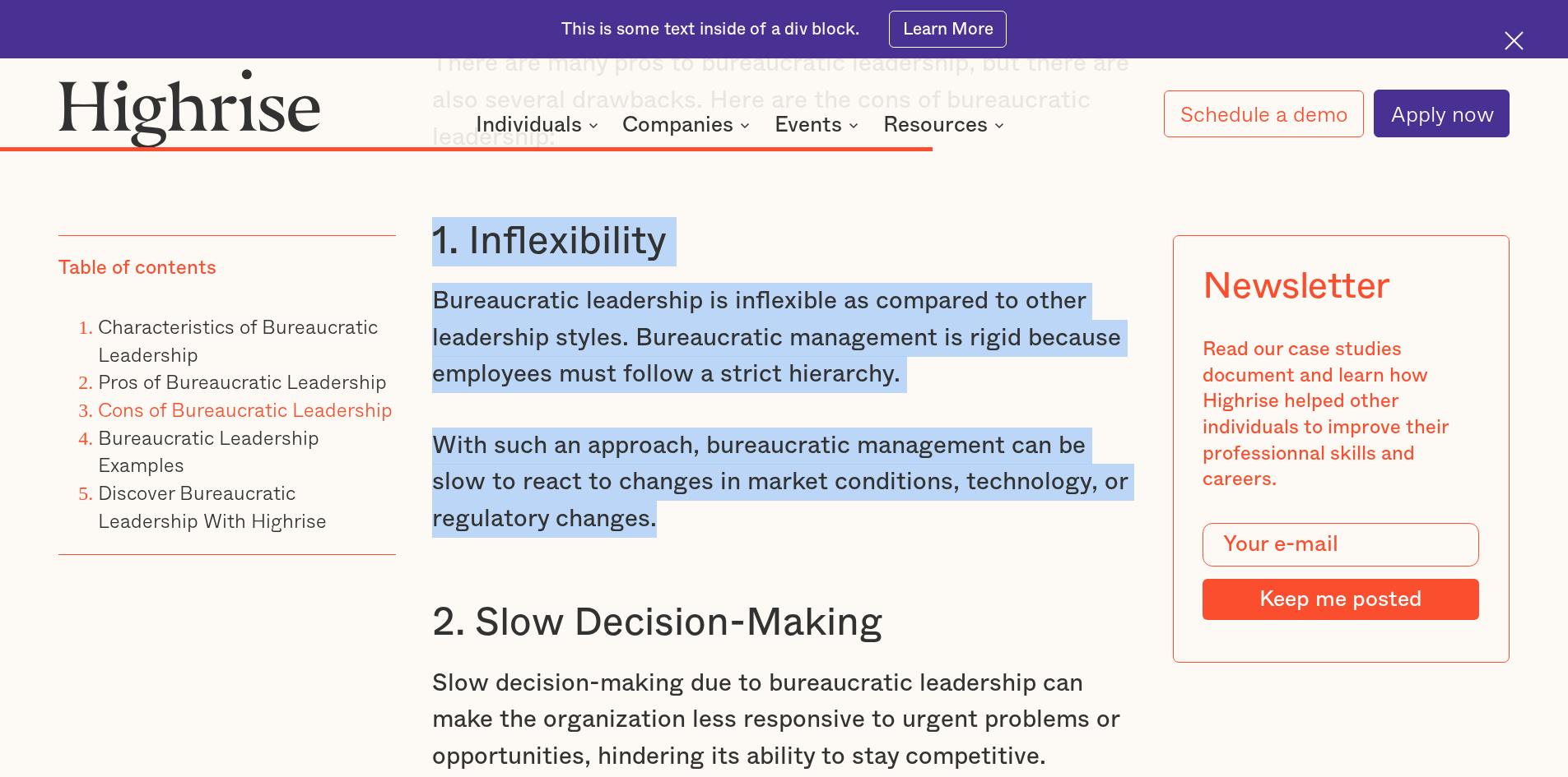
drag, startPoint x: 425, startPoint y: 299, endPoint x: 952, endPoint y: 584, distance: 599.1
copy div "1. Inflexibility Bureaucratic leadership is inflexible as compared to other lea…"
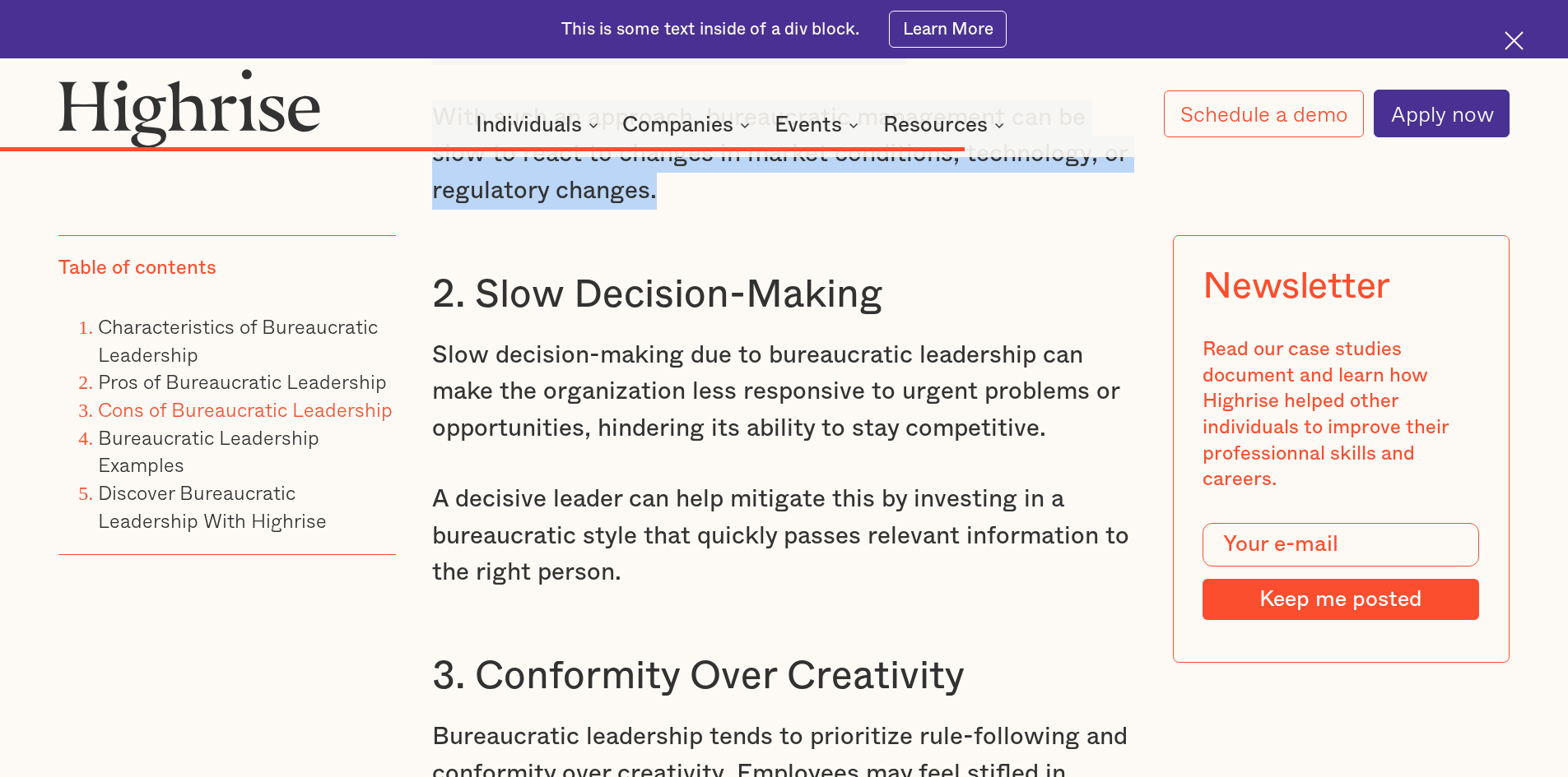
scroll to position [11188, 0]
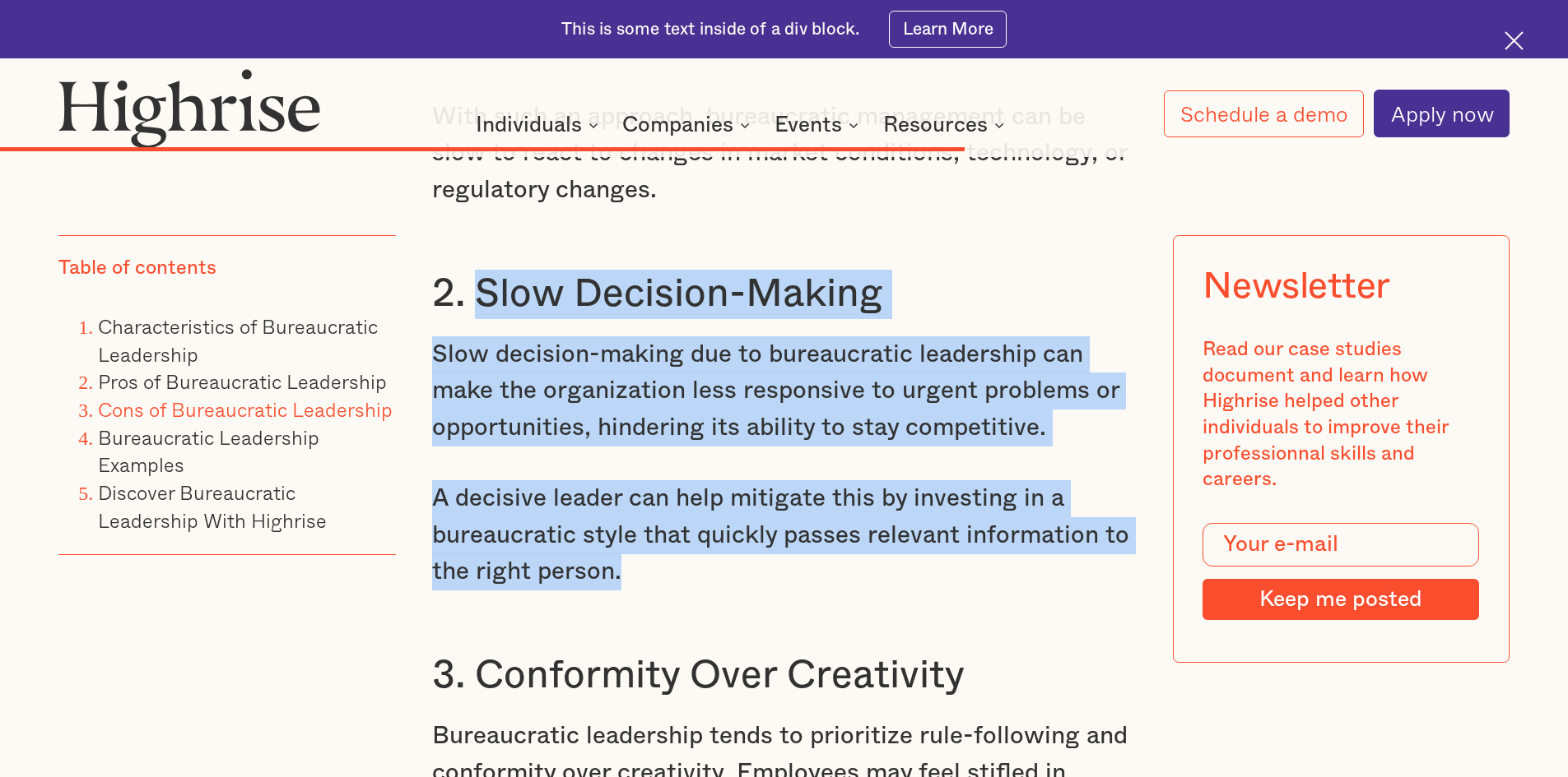
drag, startPoint x: 483, startPoint y: 349, endPoint x: 1098, endPoint y: 630, distance: 676.2
drag, startPoint x: 466, startPoint y: 354, endPoint x: 783, endPoint y: 640, distance: 426.9
copy div "Slow Decision-Making Slow decision-making due to bureaucratic leadership can ma…"
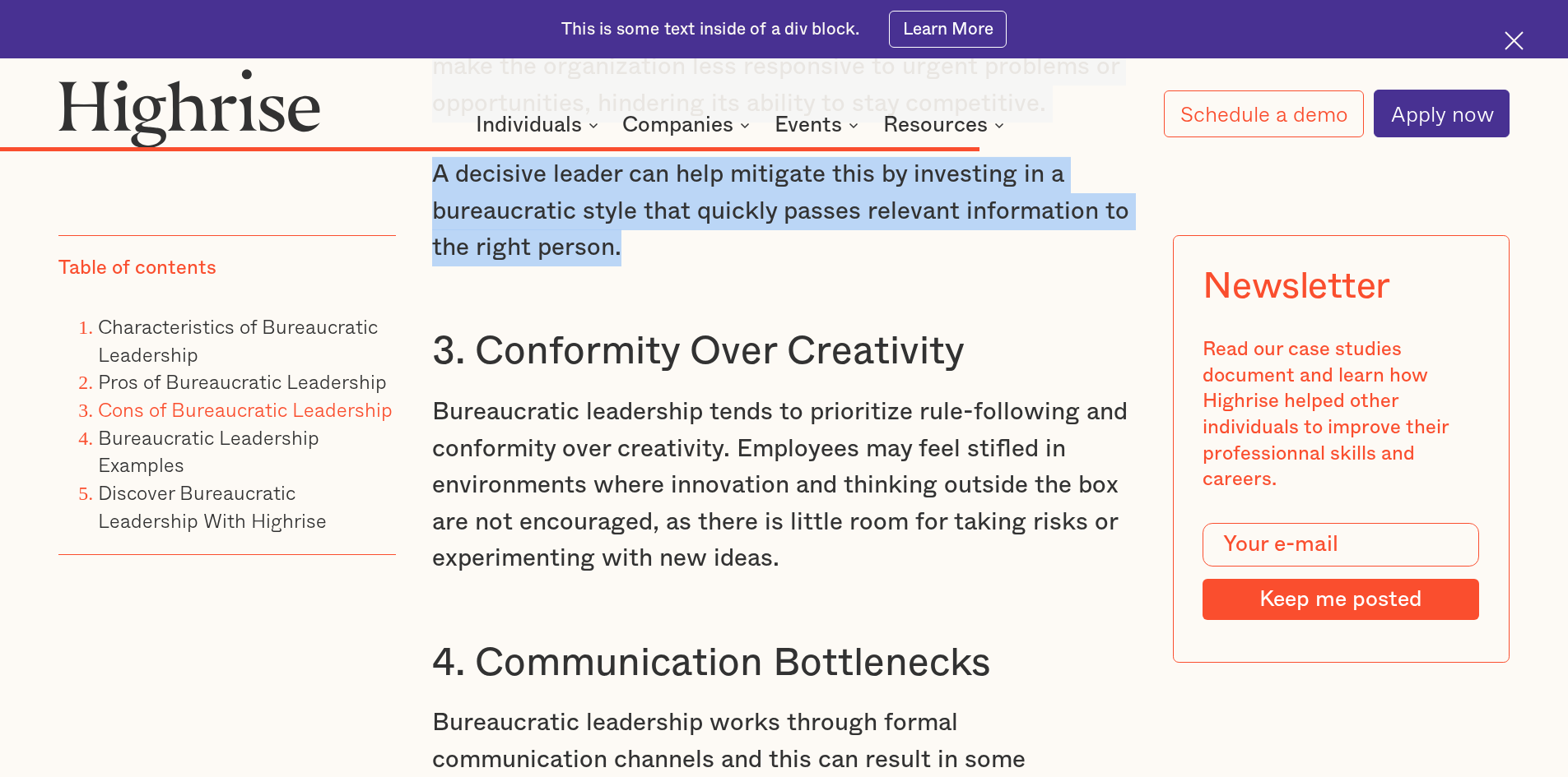
scroll to position [11518, 0]
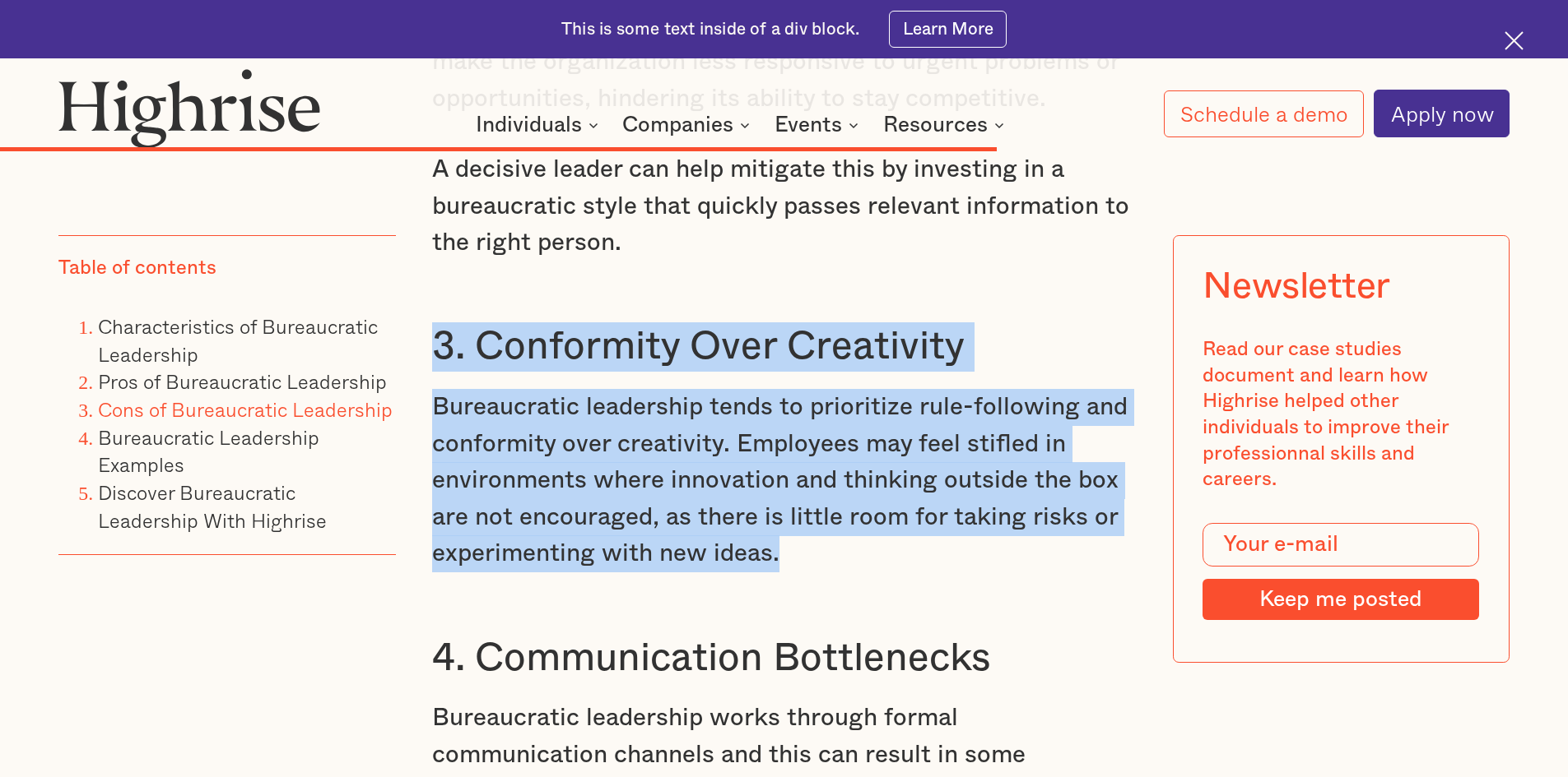
drag, startPoint x: 435, startPoint y: 407, endPoint x: 930, endPoint y: 624, distance: 540.5
copy div "3. Conformity Over Creativity Bureaucratic leadership tends to prioritize rule-…"
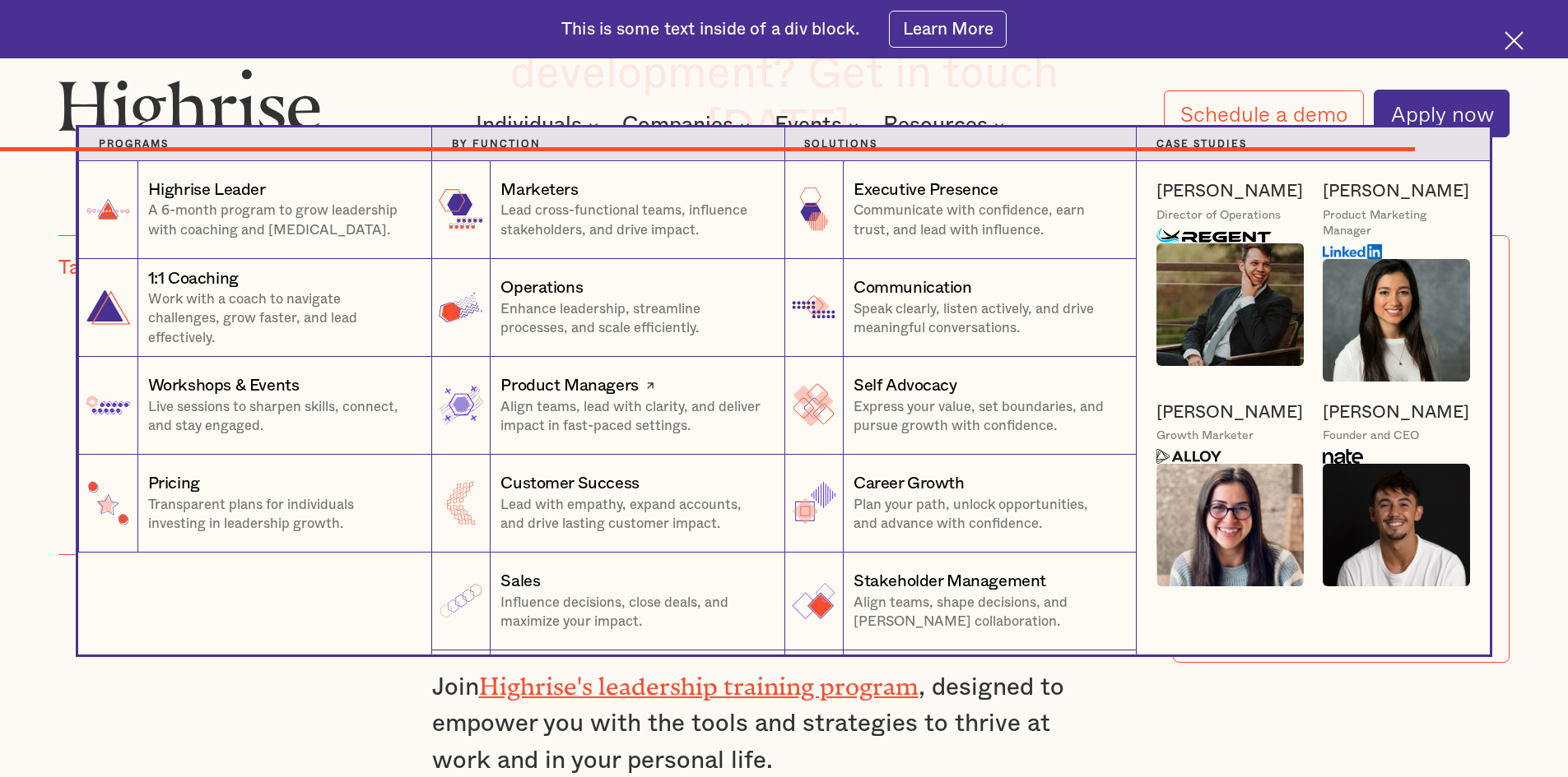
scroll to position [15713, 0]
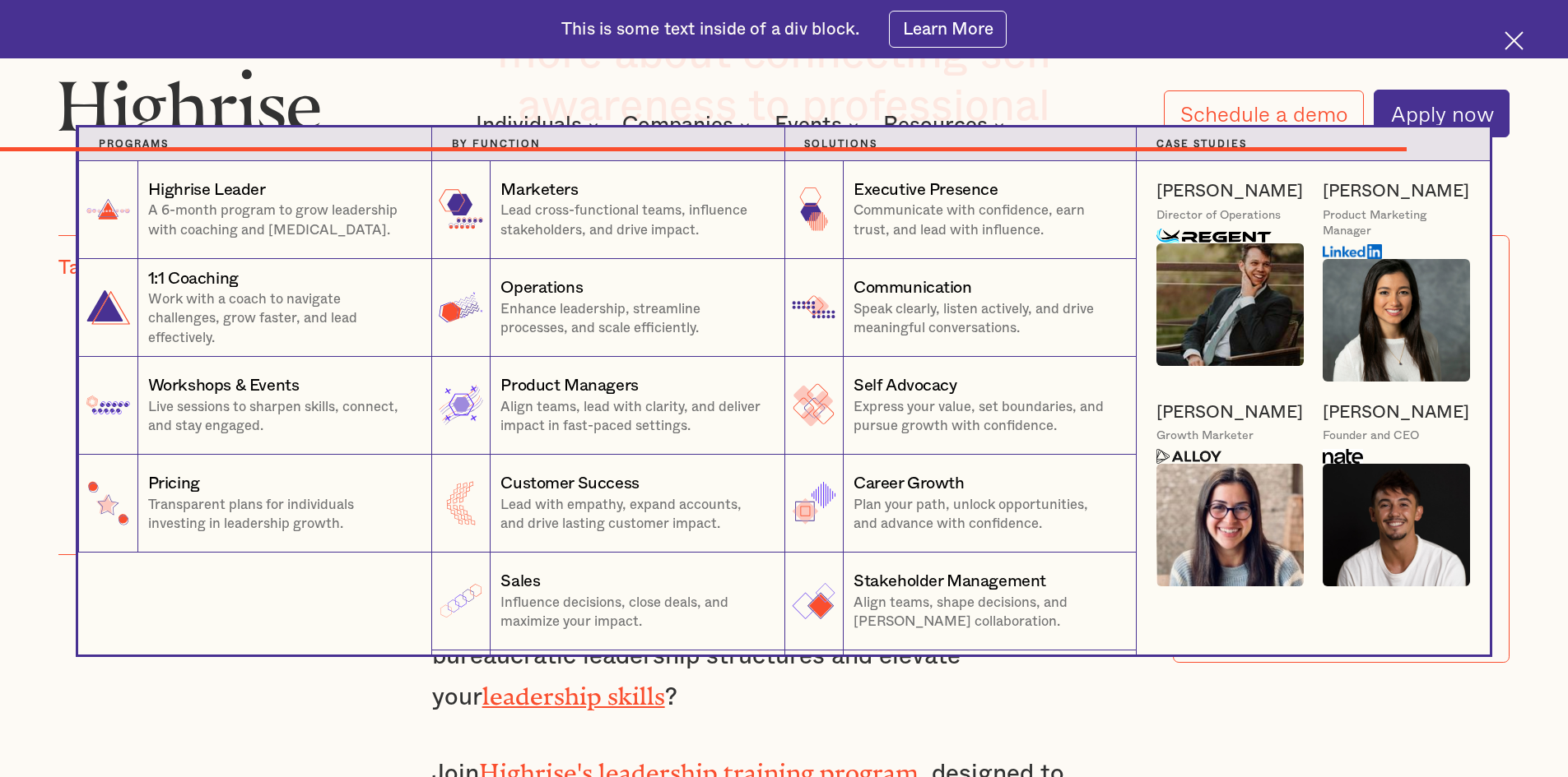
click at [1541, 215] on nav "Programs 1 Highrise Leader A 6-month program to grow leadership with coaching a…" at bounding box center [784, 391] width 1568 height 528
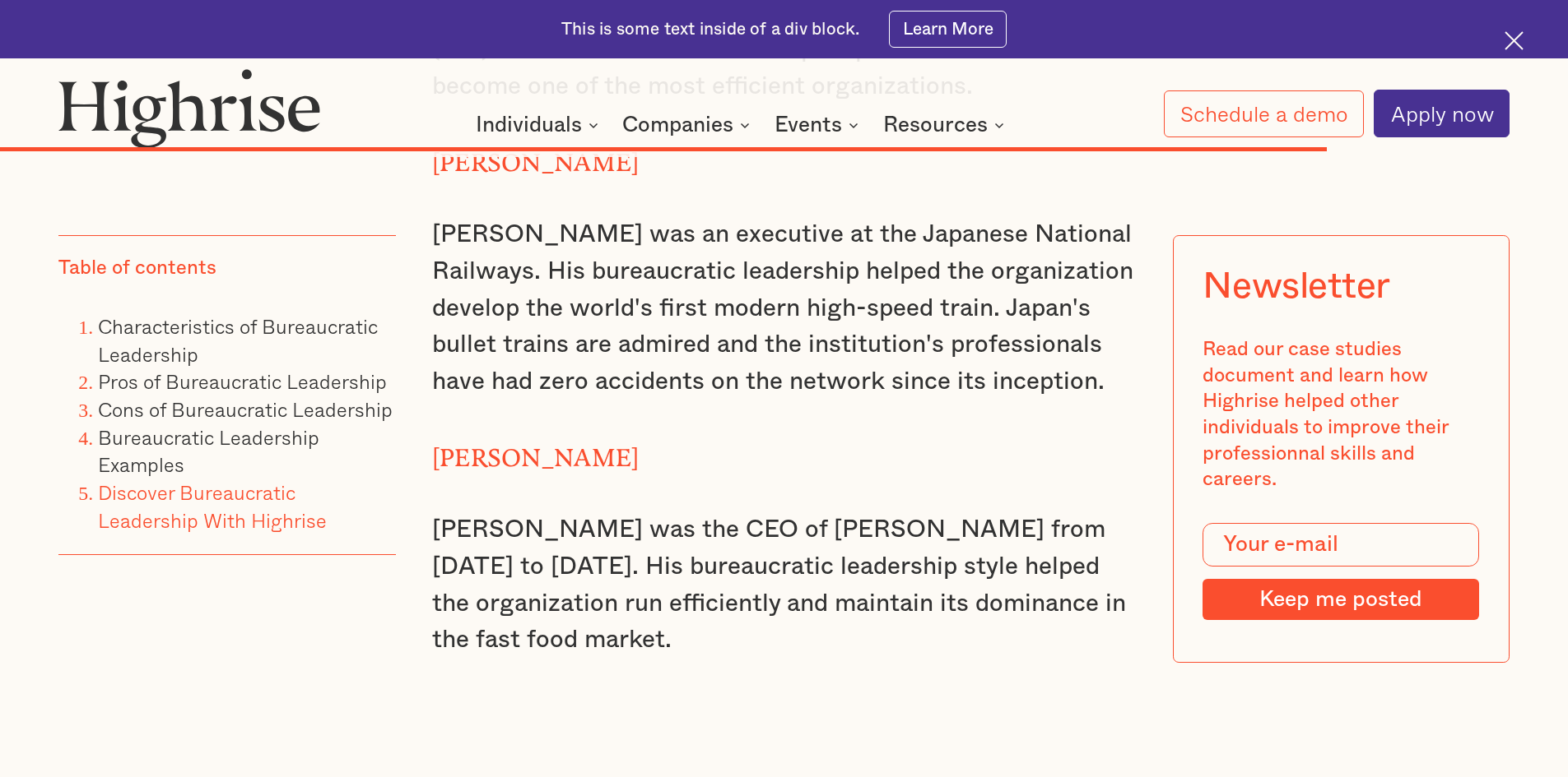
scroll to position [14644, 0]
